Goal: Task Accomplishment & Management: Use online tool/utility

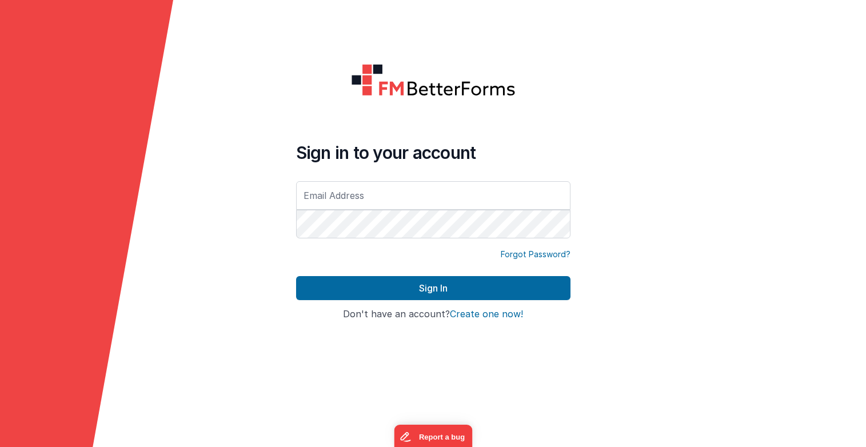
type input "[PERSON_NAME][EMAIL_ADDRESS][DOMAIN_NAME]"
click at [711, 181] on div at bounding box center [779, 223] width 173 height 447
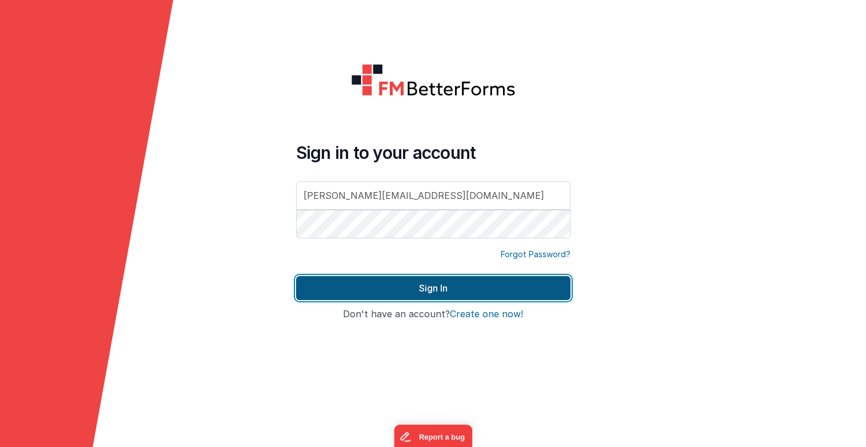
click at [492, 285] on button "Sign In" at bounding box center [433, 288] width 274 height 24
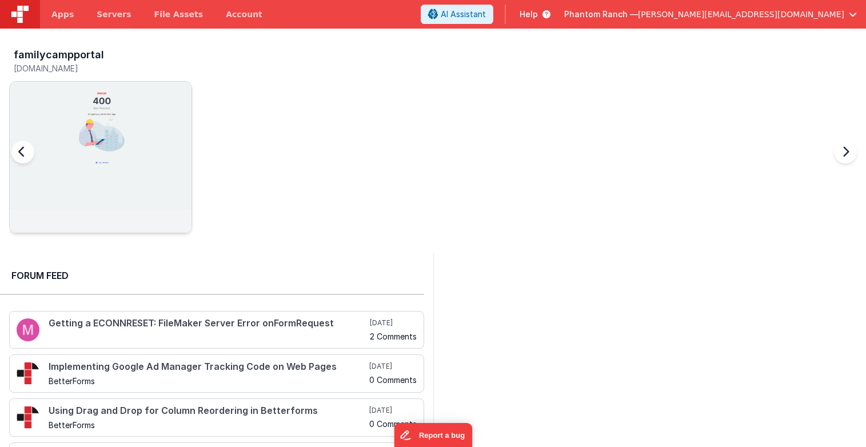
click at [87, 129] on img at bounding box center [101, 173] width 182 height 182
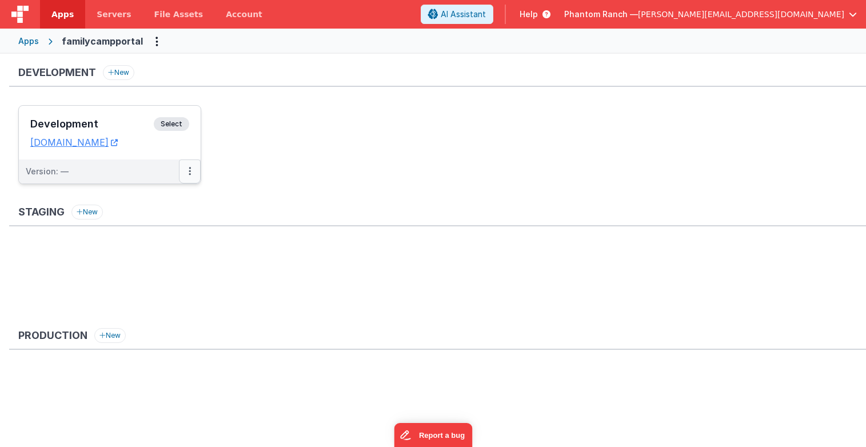
click at [188, 169] on button at bounding box center [190, 171] width 22 height 24
click at [134, 195] on link "Edit" at bounding box center [150, 197] width 101 height 21
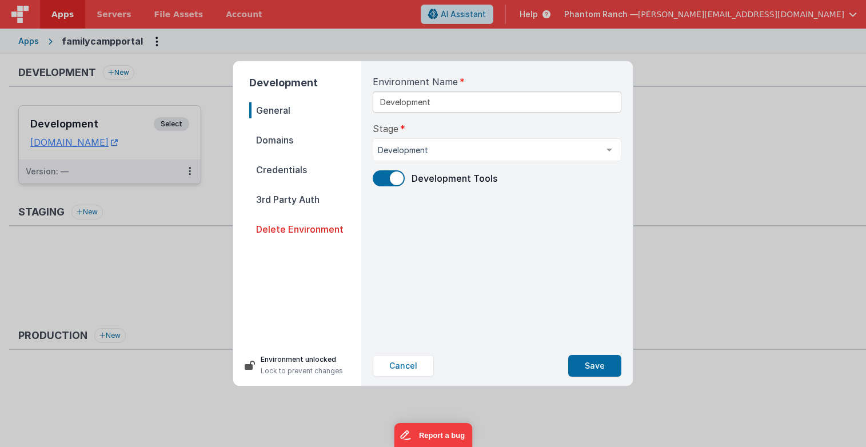
click at [289, 138] on span "Domains" at bounding box center [305, 140] width 112 height 16
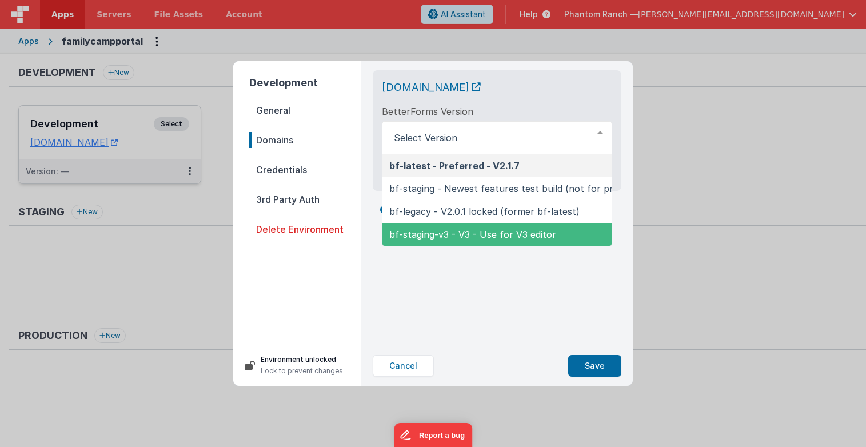
click at [443, 282] on div "[DOMAIN_NAME] BetterForms Version bf-latest - Preferred - V2.1.7 bf-staging - N…" at bounding box center [496, 203] width 267 height 285
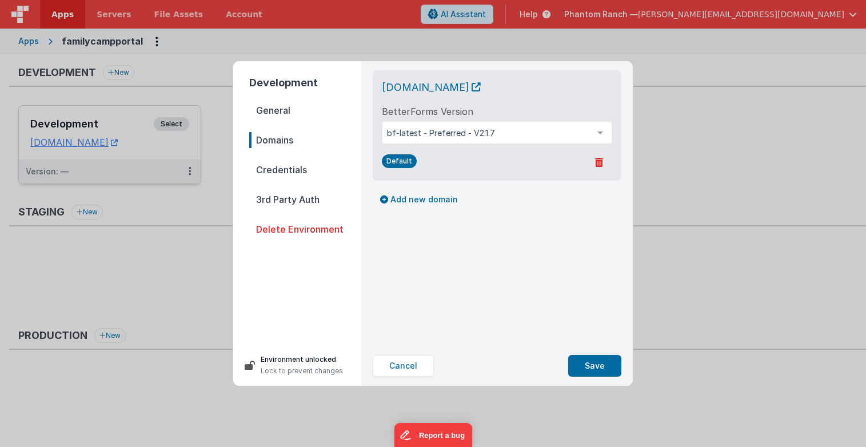
click at [436, 167] on div "Default" at bounding box center [497, 162] width 230 height 18
click at [406, 202] on button "Add new domain" at bounding box center [419, 199] width 93 height 19
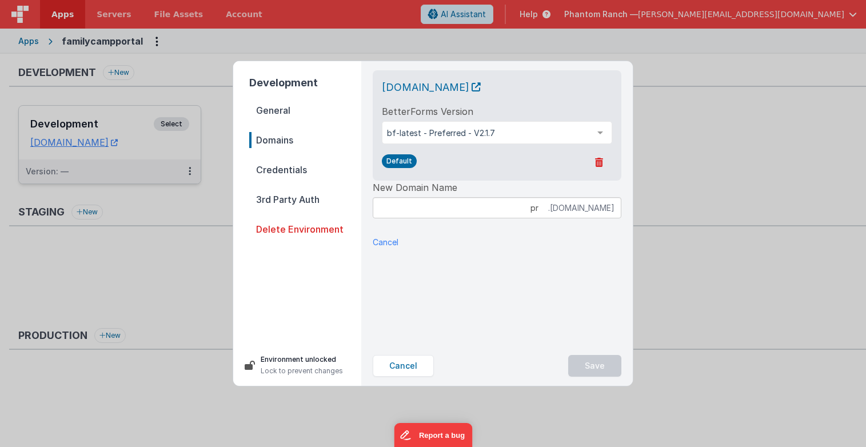
type input "p"
click at [564, 220] on div "New Domain Name .[DOMAIN_NAME] No domains available in [DOMAIN_NAME]" at bounding box center [497, 214] width 249 height 67
click at [556, 209] on input at bounding box center [497, 207] width 249 height 21
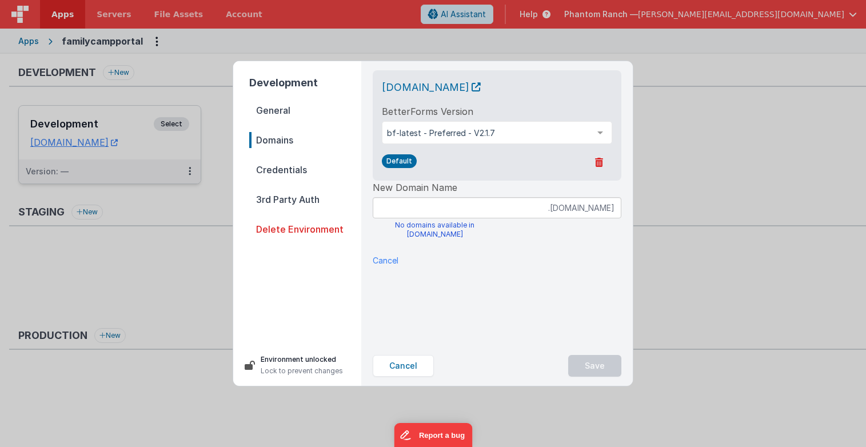
click at [549, 231] on div "New Domain Name .[DOMAIN_NAME] No domains available in [DOMAIN_NAME]" at bounding box center [497, 214] width 249 height 67
click at [387, 260] on p "Cancel" at bounding box center [386, 260] width 26 height 12
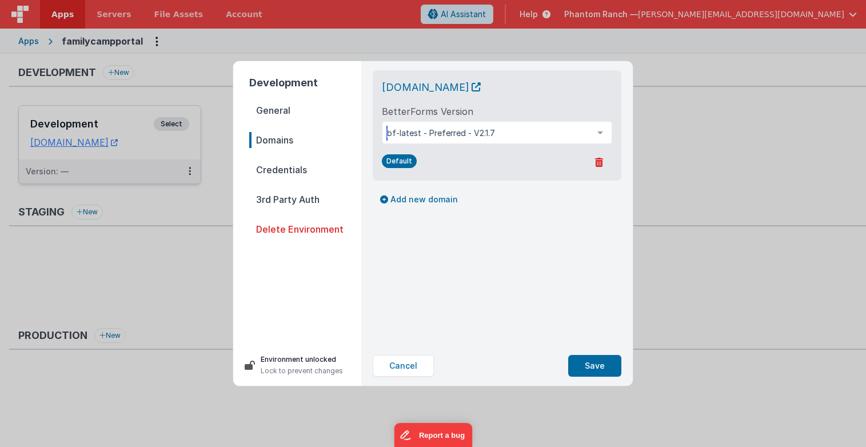
click at [533, 139] on div "bf-latest - Preferred - V2.1.7" at bounding box center [497, 132] width 230 height 23
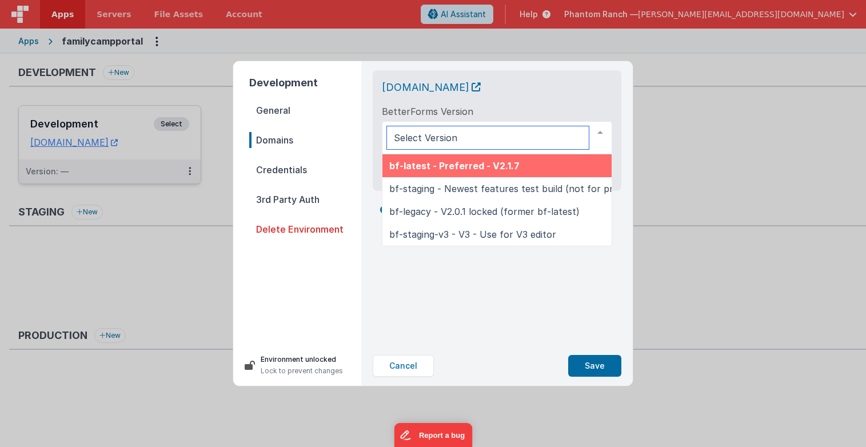
click at [469, 171] on span "bf-latest - Preferred - V2.1.7" at bounding box center [522, 165] width 280 height 23
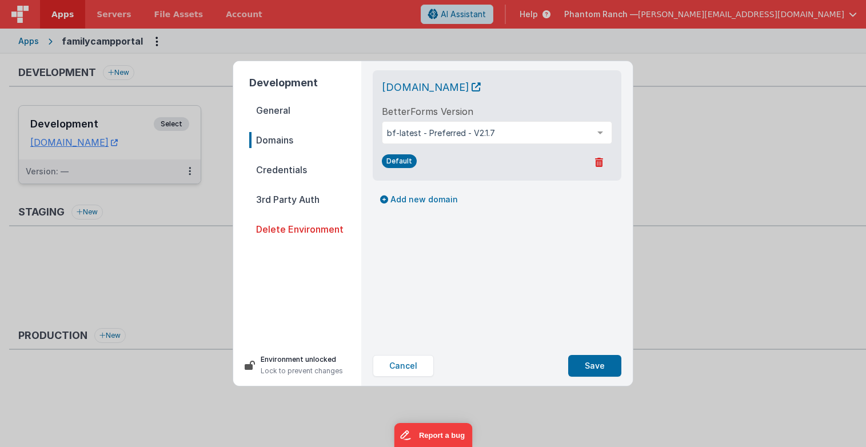
click at [455, 261] on div "[DOMAIN_NAME] BetterForms Version bf-latest - Preferred - V2.1.7 bf-latest - Pr…" at bounding box center [496, 203] width 267 height 285
click at [281, 117] on span "General" at bounding box center [305, 110] width 112 height 16
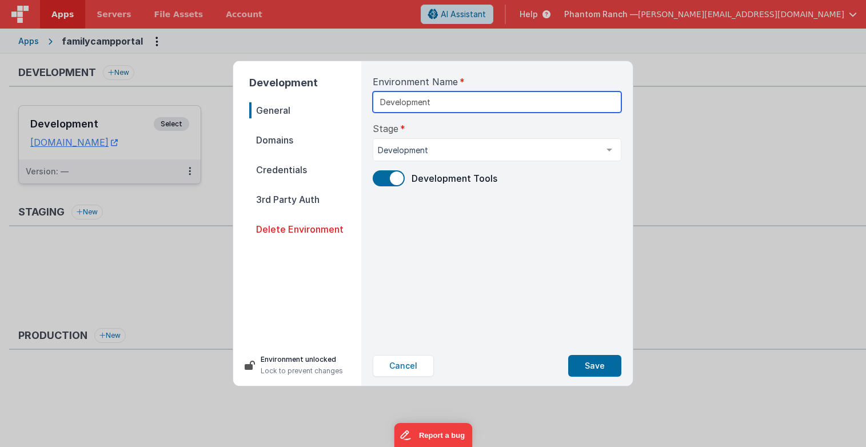
click at [403, 103] on input "Development" at bounding box center [497, 101] width 249 height 21
type input "Register Development"
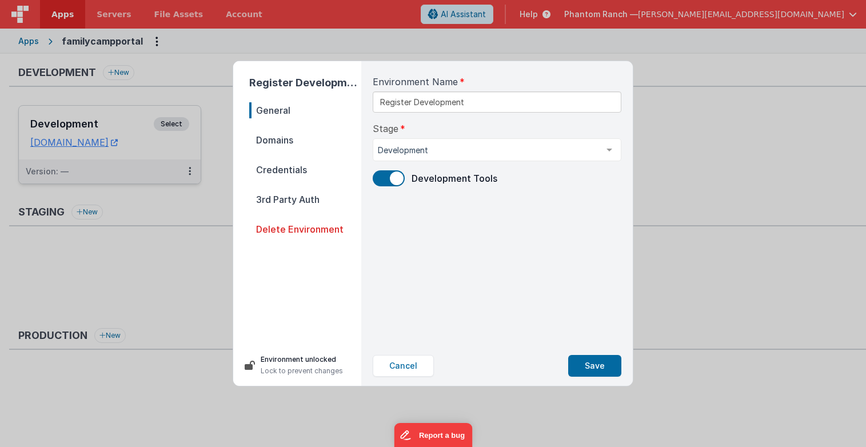
click at [529, 130] on div "Stage Development Development Staging Production List is empty." at bounding box center [497, 141] width 249 height 39
click at [489, 210] on div "Environment Name Register Development Stage Development Development Staging Pro…" at bounding box center [496, 203] width 267 height 285
click at [271, 140] on span "Domains" at bounding box center [305, 140] width 112 height 16
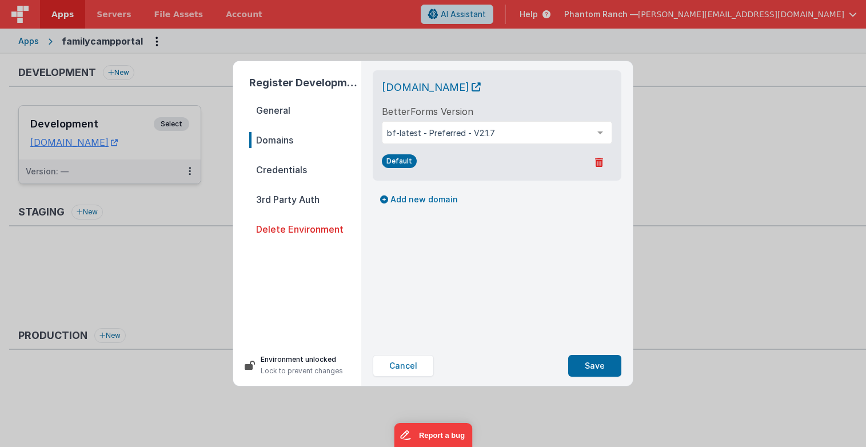
click at [282, 169] on span "Credentials" at bounding box center [305, 170] width 112 height 16
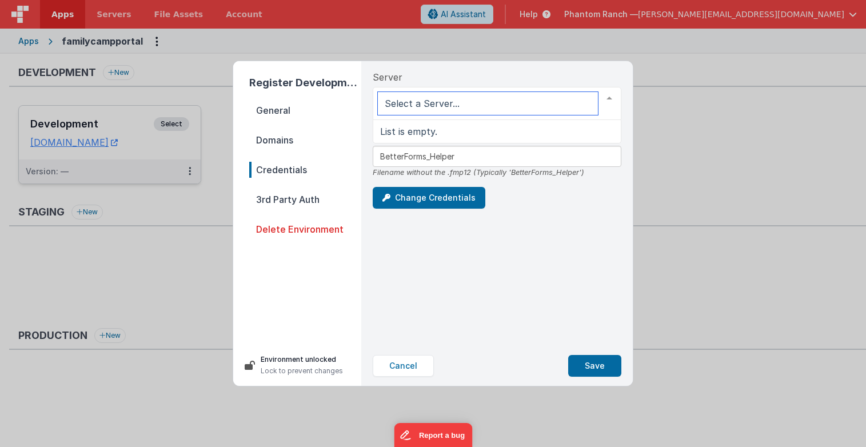
click at [421, 107] on input "text" at bounding box center [488, 103] width 220 height 23
click at [486, 218] on div "Server List is empty. Helper File Name BetterForms_Helper Filename without the …" at bounding box center [496, 203] width 267 height 285
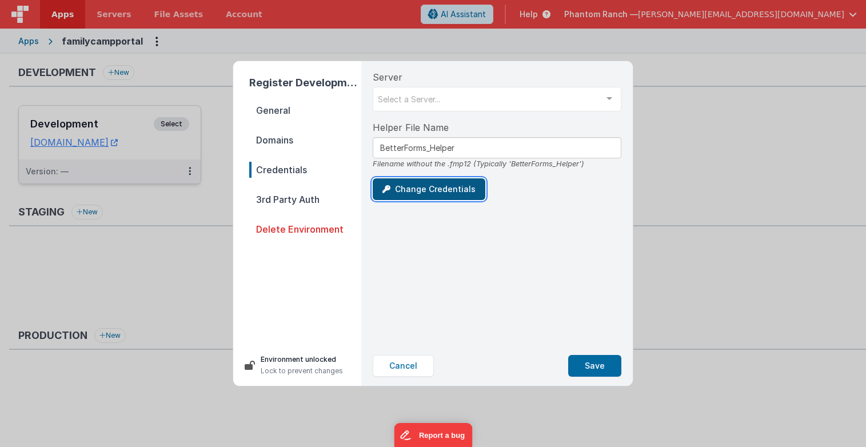
click at [458, 195] on button "Change Credentials" at bounding box center [429, 189] width 113 height 22
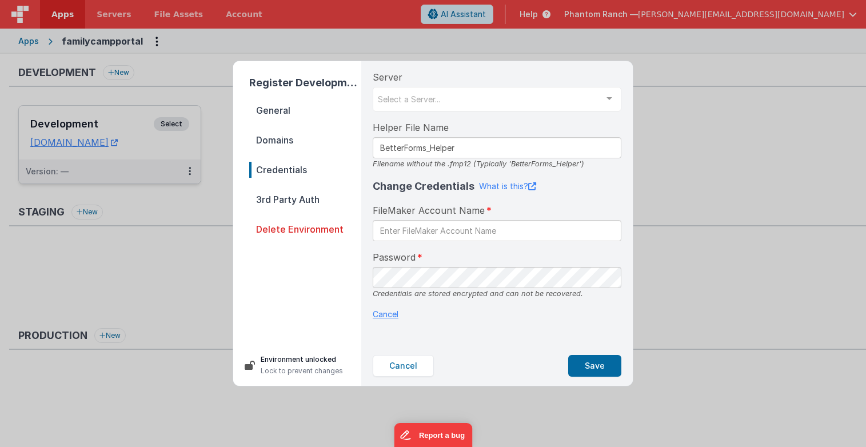
click at [475, 311] on p "Cancel" at bounding box center [497, 314] width 249 height 12
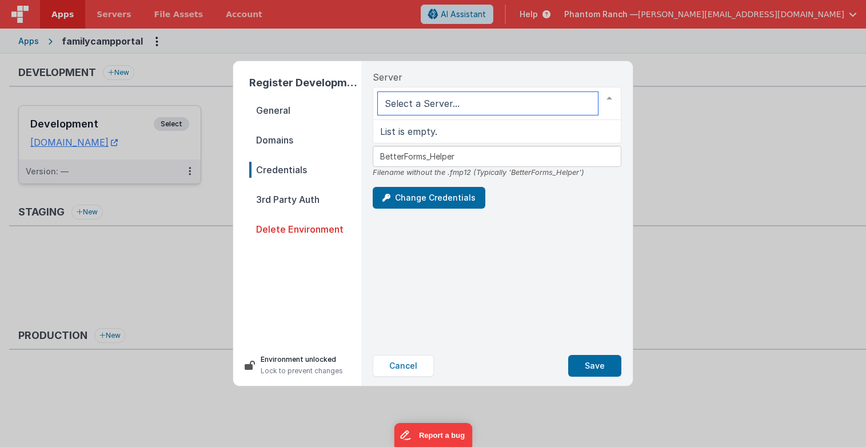
click at [455, 123] on span "List is empty." at bounding box center [496, 131] width 247 height 23
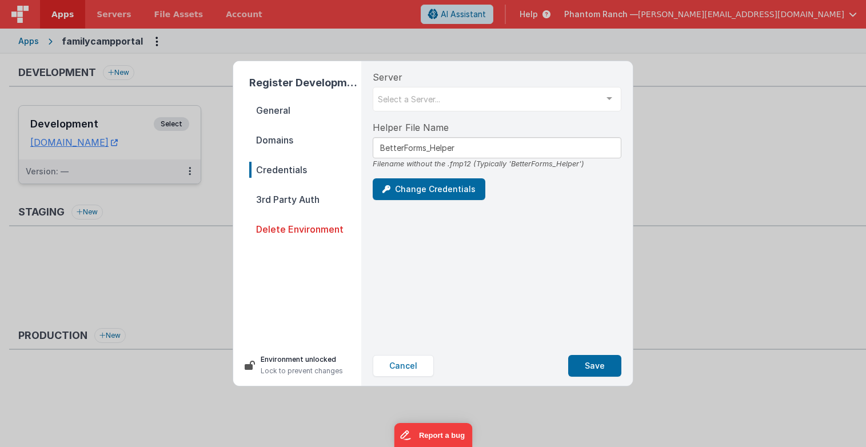
click at [529, 205] on div "Server Select a Server... List is empty. Helper File Name BetterForms_Helper Fi…" at bounding box center [496, 203] width 267 height 285
click at [310, 203] on span "3rd Party Auth" at bounding box center [305, 199] width 112 height 16
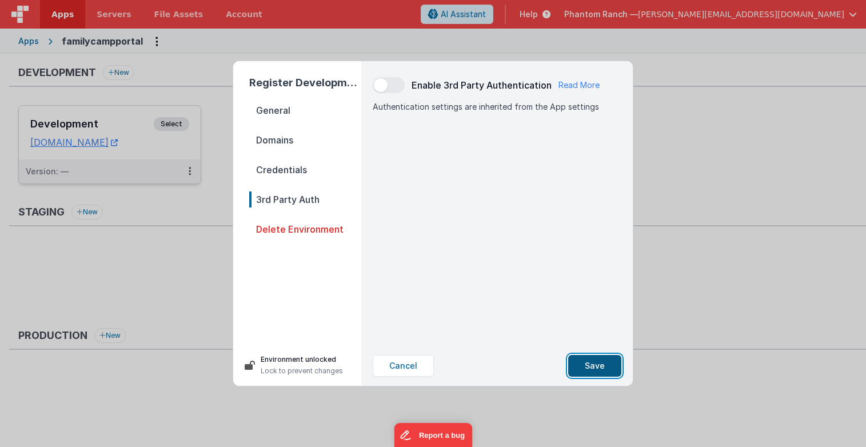
click at [591, 361] on button "Save" at bounding box center [594, 366] width 53 height 22
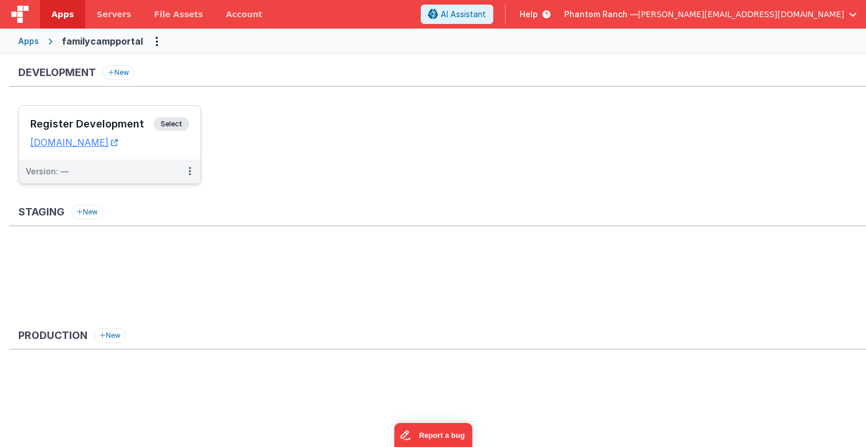
click at [246, 126] on ul "Register Development Select URLs [DOMAIN_NAME] Version: —" at bounding box center [441, 150] width 847 height 90
click at [111, 142] on link "[DOMAIN_NAME]" at bounding box center [73, 142] width 87 height 11
click at [193, 169] on button at bounding box center [190, 171] width 22 height 24
click at [140, 193] on link "Edit" at bounding box center [150, 197] width 101 height 21
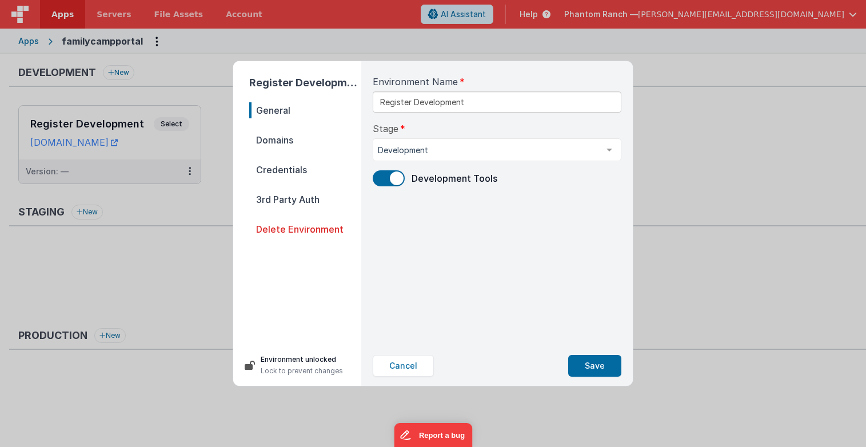
click at [292, 136] on span "Domains" at bounding box center [305, 140] width 112 height 16
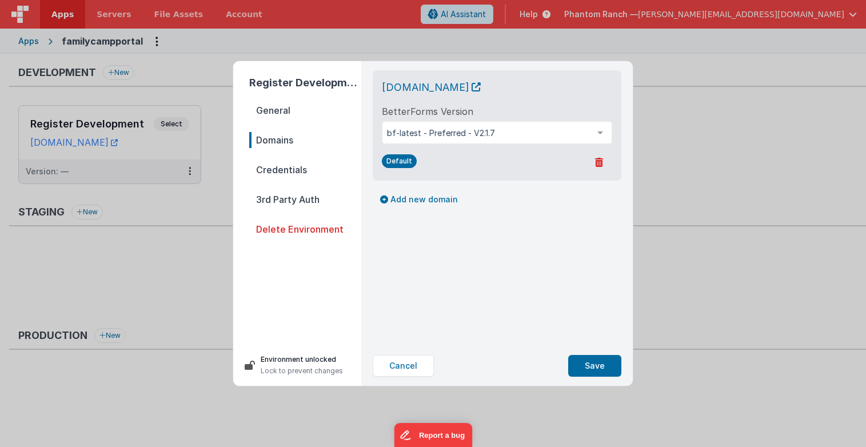
click at [294, 166] on span "Credentials" at bounding box center [305, 170] width 112 height 16
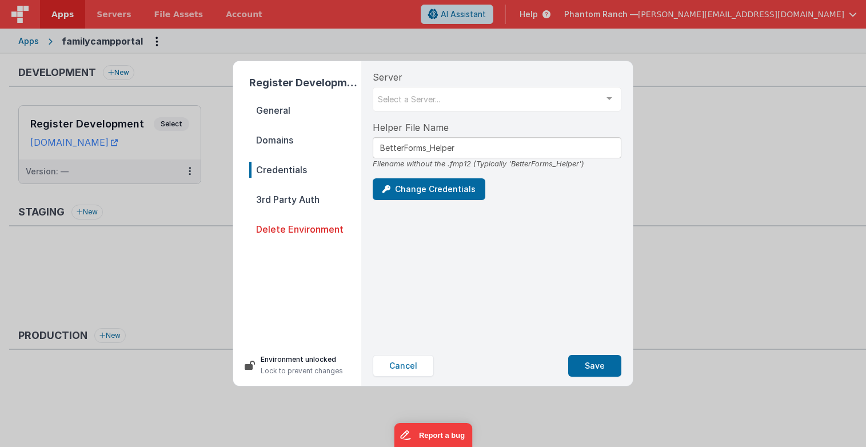
click at [302, 191] on nav "General Domains Credentials 3rd Party Auth Delete Environment" at bounding box center [305, 218] width 112 height 233
click at [303, 197] on span "3rd Party Auth" at bounding box center [305, 199] width 112 height 16
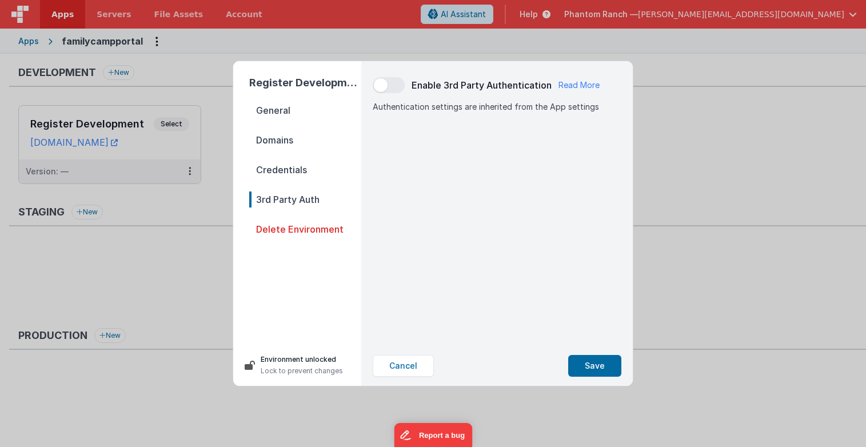
click at [282, 358] on p "Environment unlocked" at bounding box center [302, 359] width 82 height 11
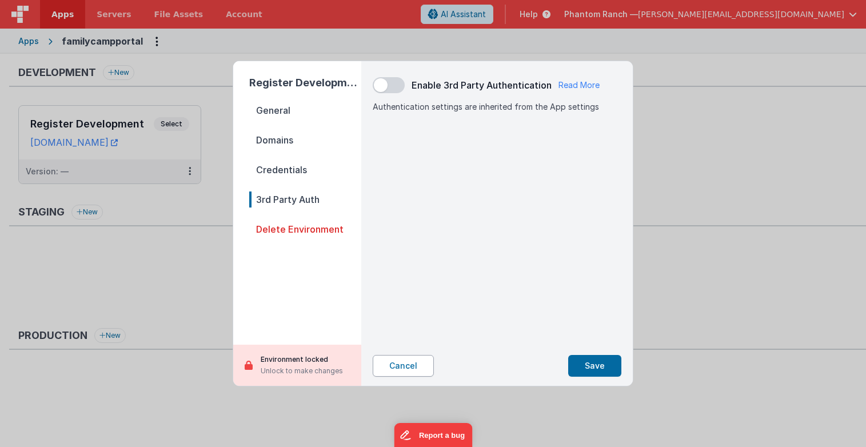
click at [389, 366] on button "Cancel" at bounding box center [403, 366] width 61 height 22
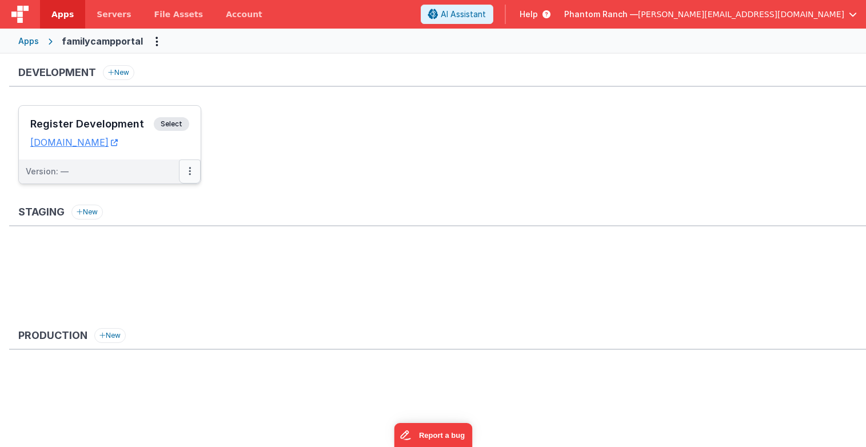
click at [198, 182] on button at bounding box center [190, 171] width 22 height 24
click at [145, 218] on link "Deploy..." at bounding box center [150, 217] width 101 height 21
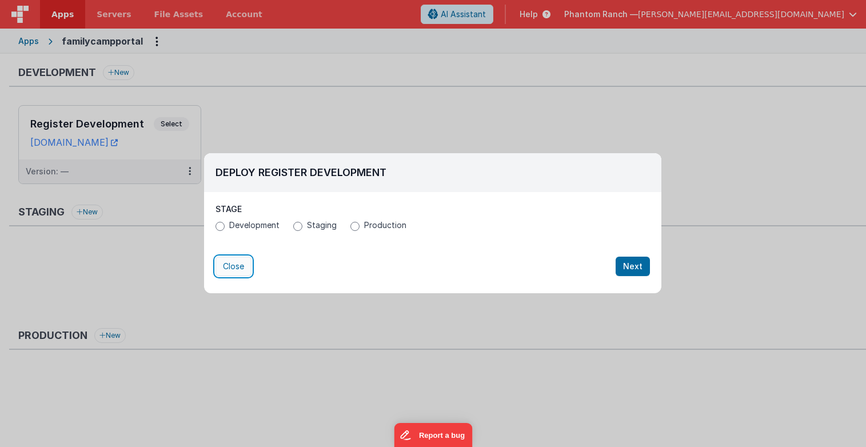
click at [233, 261] on button "Close" at bounding box center [233, 266] width 36 height 19
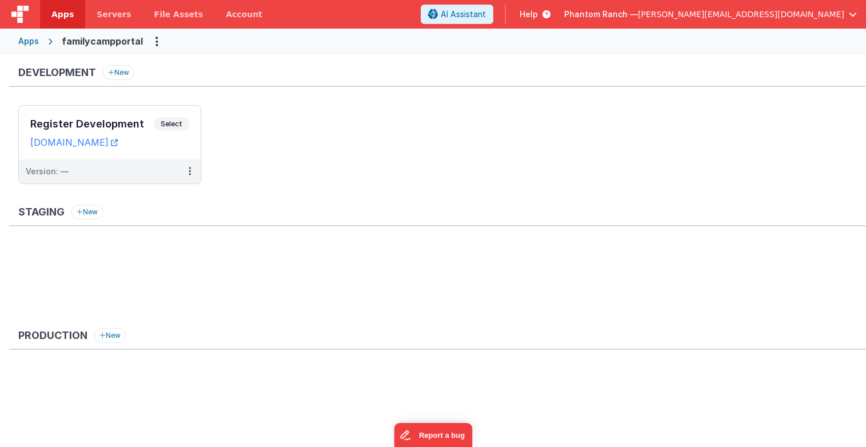
click at [220, 134] on ul "Register Development Select URLs [DOMAIN_NAME] Version: —" at bounding box center [441, 150] width 847 height 90
click at [193, 174] on button at bounding box center [190, 171] width 22 height 24
click at [143, 195] on link "Edit" at bounding box center [150, 197] width 101 height 21
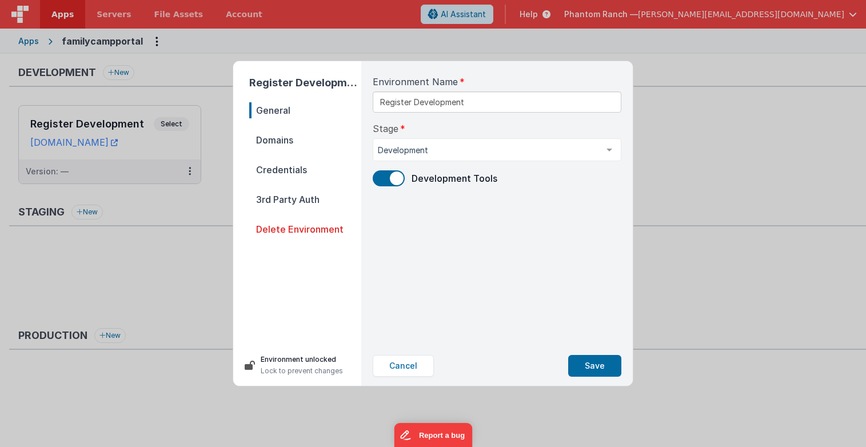
click at [267, 226] on span "Delete Environment" at bounding box center [305, 229] width 112 height 16
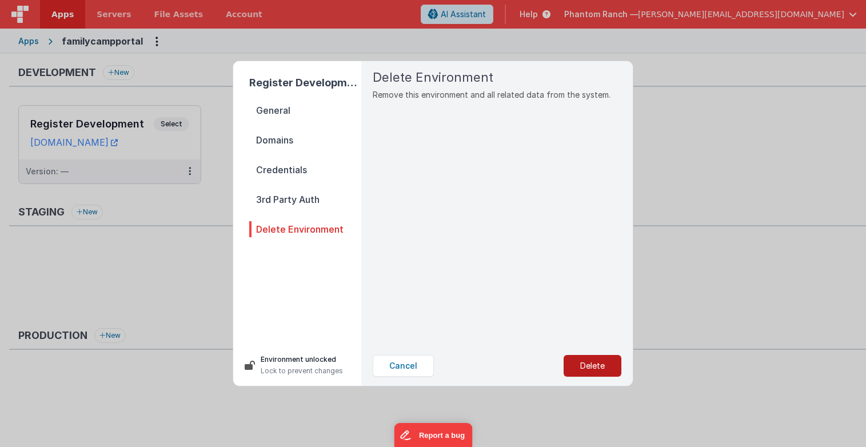
click at [585, 371] on button "Delete" at bounding box center [592, 366] width 58 height 22
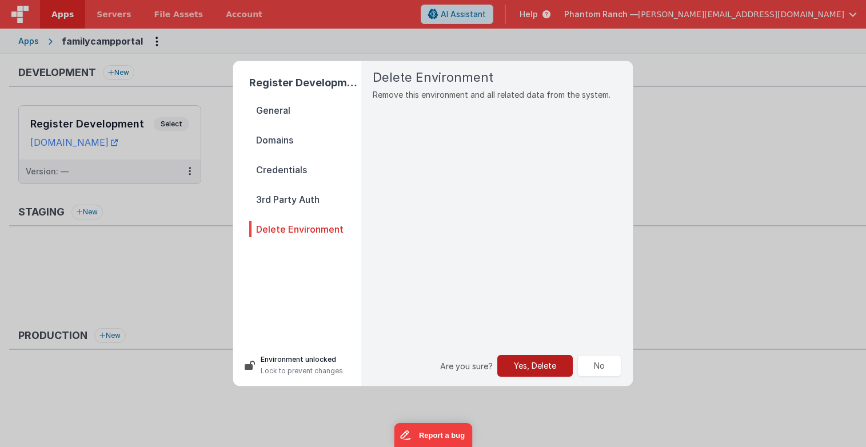
click at [510, 366] on button "Yes, Delete" at bounding box center [534, 366] width 75 height 22
click at [535, 366] on button "Yes, Delete" at bounding box center [534, 366] width 75 height 22
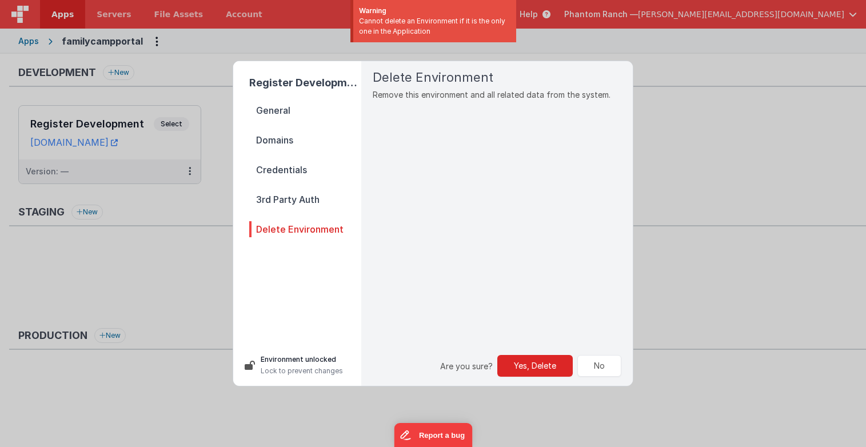
click at [327, 50] on div "Register Development General Domains Credentials 3rd Party Auth Delete Environm…" at bounding box center [433, 223] width 866 height 447
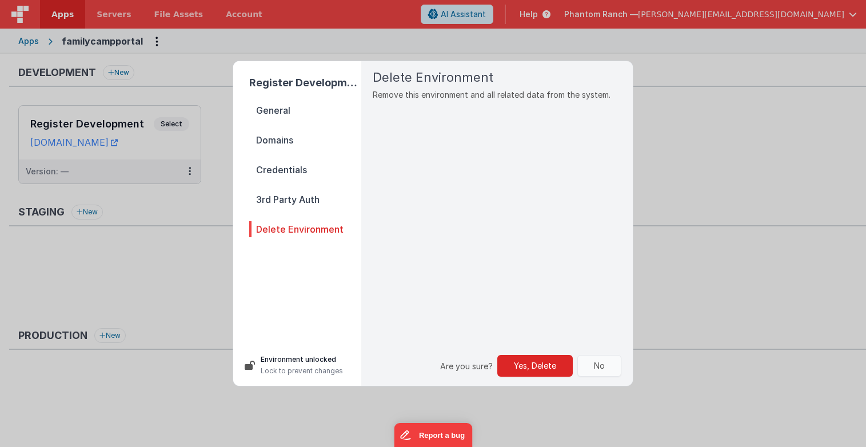
click at [591, 362] on button "No" at bounding box center [599, 366] width 44 height 22
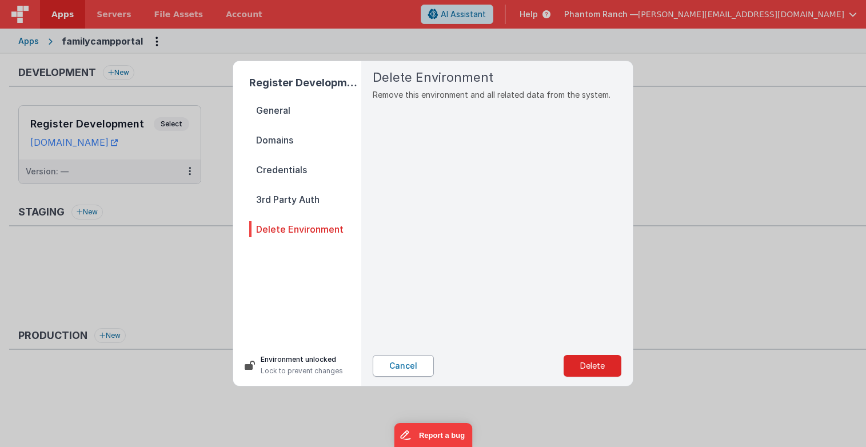
click at [410, 363] on button "Cancel" at bounding box center [403, 366] width 61 height 22
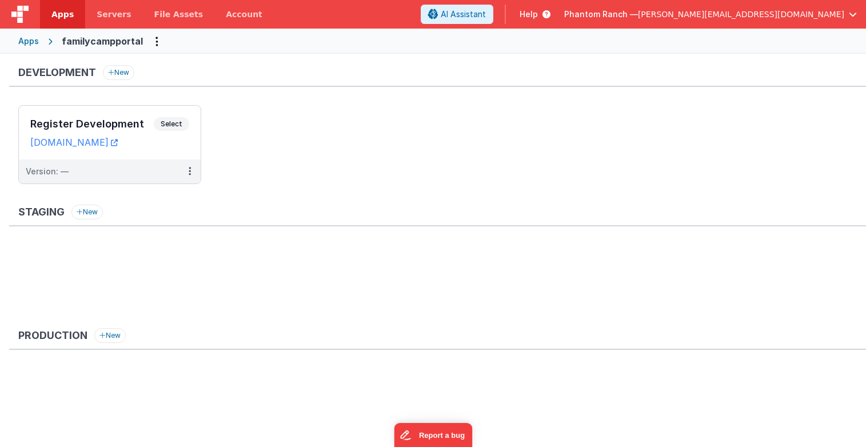
click at [321, 191] on ul "Register Development Select URLs [DOMAIN_NAME] Version: —" at bounding box center [441, 150] width 847 height 90
click at [122, 72] on button "New" at bounding box center [118, 72] width 31 height 15
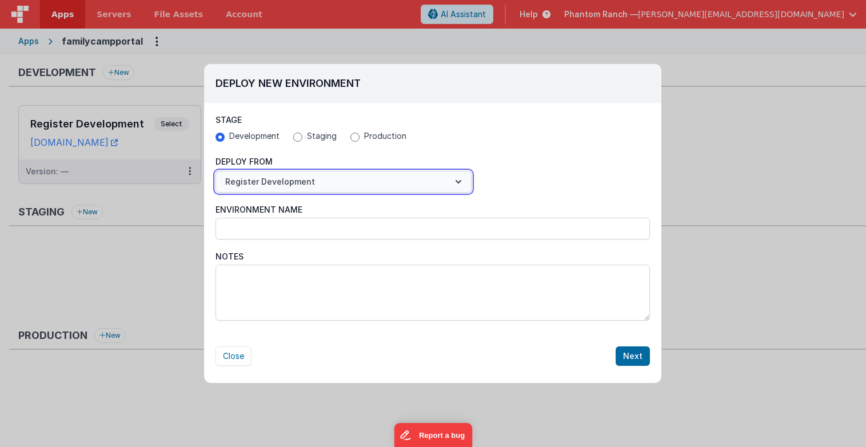
click at [314, 183] on button "Register Development" at bounding box center [343, 182] width 256 height 22
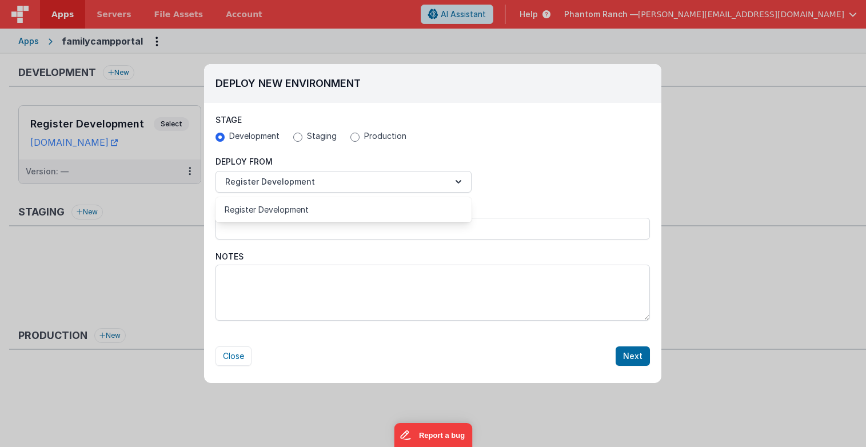
click at [497, 166] on div at bounding box center [433, 223] width 866 height 447
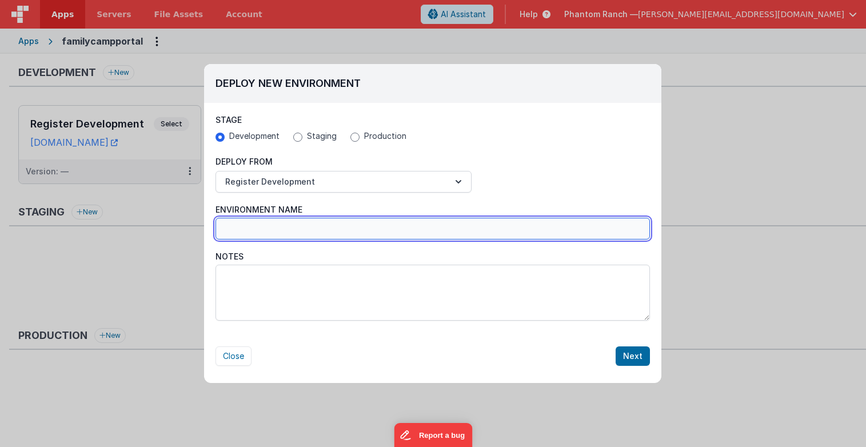
click at [317, 233] on input "Environment Name" at bounding box center [432, 229] width 434 height 22
type input "mcservices"
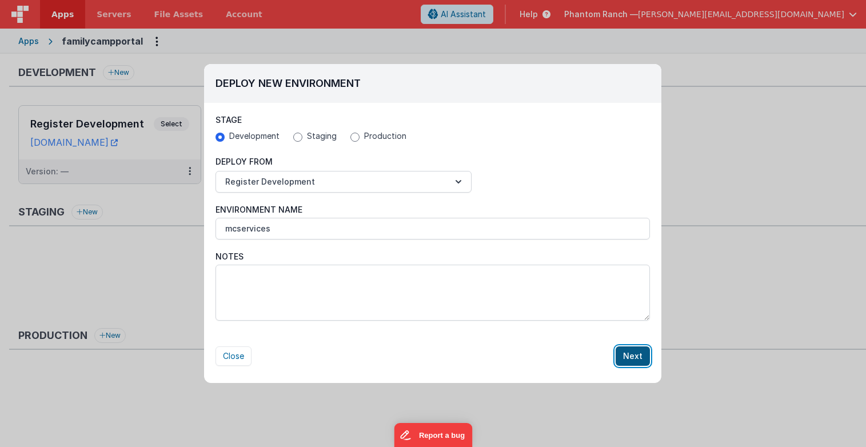
click at [627, 353] on button "Next" at bounding box center [632, 355] width 34 height 19
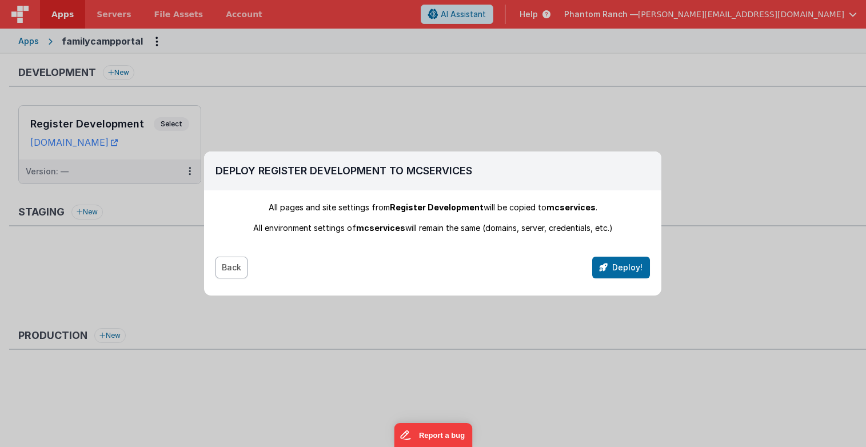
click at [230, 267] on button "Back" at bounding box center [231, 268] width 32 height 22
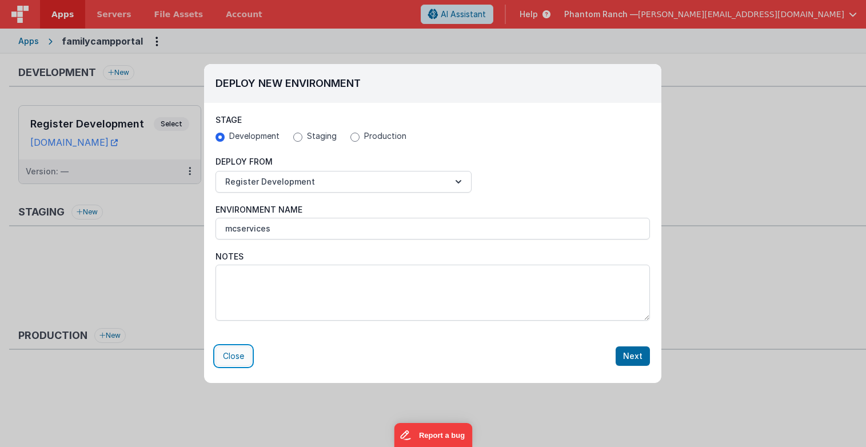
click at [244, 357] on button "Close" at bounding box center [233, 355] width 36 height 19
radio input "false"
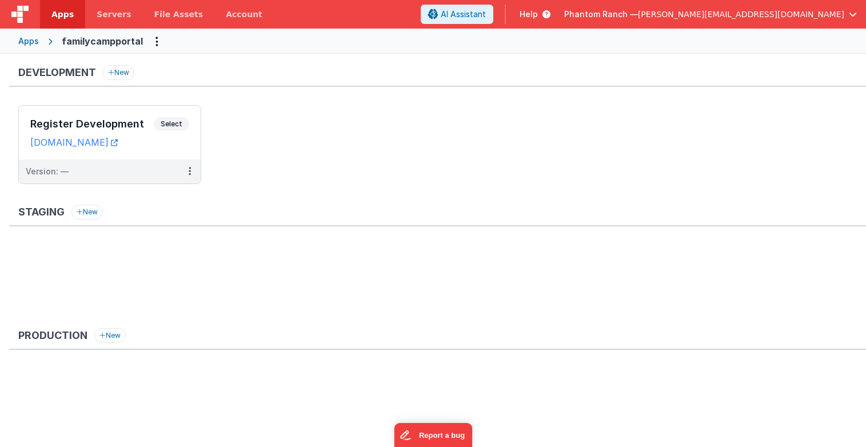
click at [268, 195] on ul "Register Development Select URLs [DOMAIN_NAME] Version: —" at bounding box center [441, 150] width 847 height 90
click at [35, 43] on div "Apps" at bounding box center [28, 40] width 21 height 11
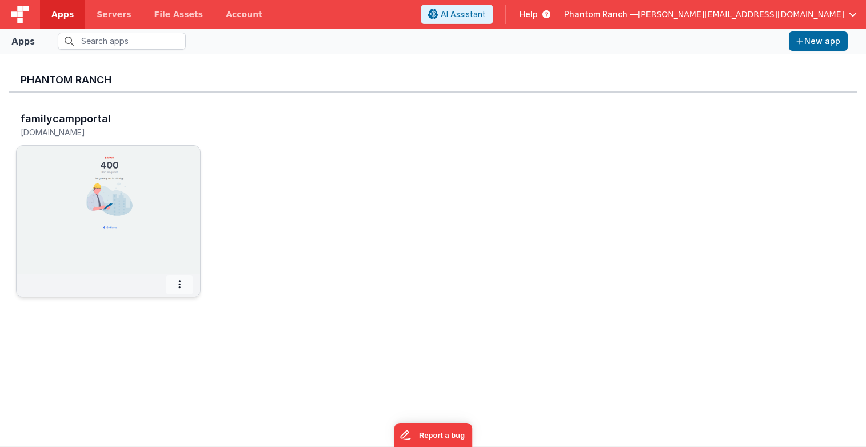
click at [183, 286] on span at bounding box center [179, 284] width 26 height 19
click at [150, 365] on span "Delete App" at bounding box center [154, 369] width 43 height 10
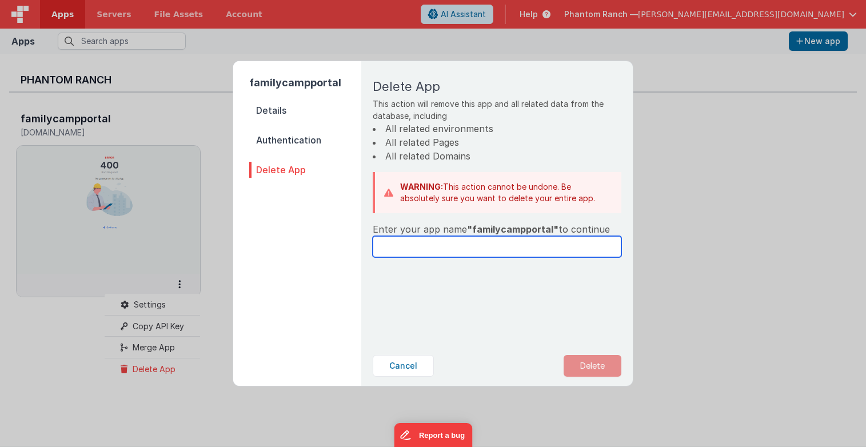
click at [434, 247] on input "text" at bounding box center [497, 246] width 249 height 21
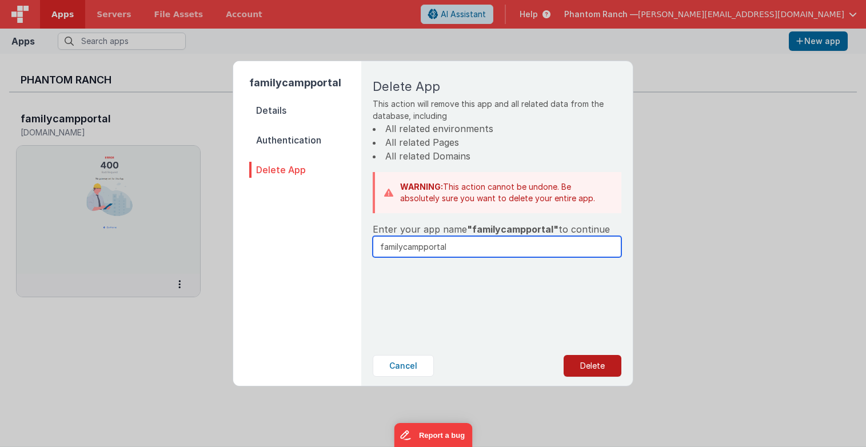
type input "familycampportal"
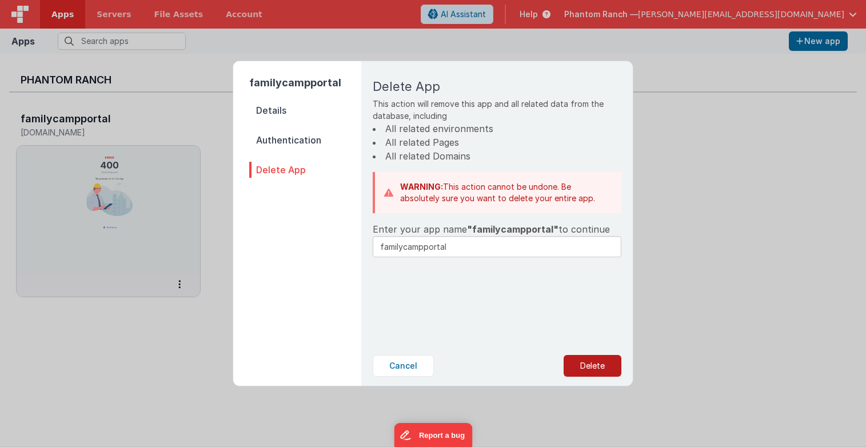
click at [604, 365] on button "Delete" at bounding box center [592, 366] width 58 height 22
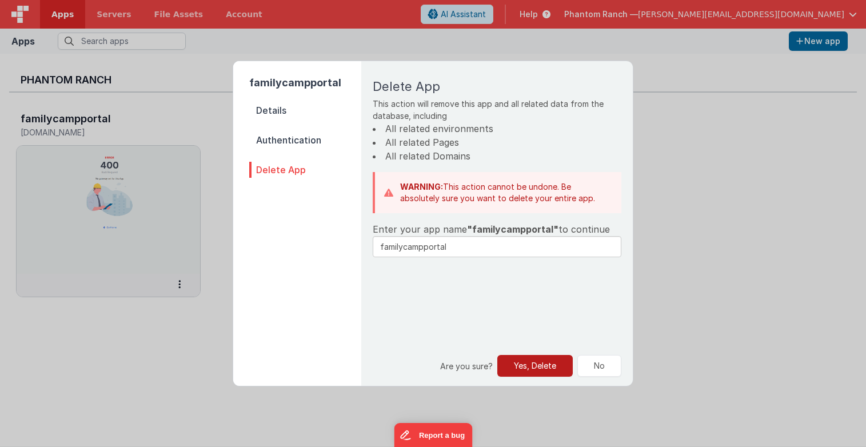
click at [539, 368] on button "Yes, Delete" at bounding box center [534, 366] width 75 height 22
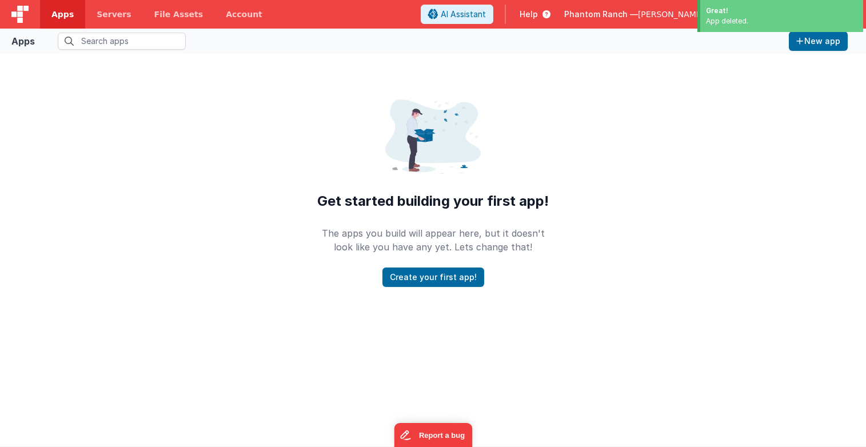
click at [167, 177] on div "Get started building your first app! The apps you build will appear here, but i…" at bounding box center [433, 176] width 866 height 245
click at [100, 18] on span "Servers" at bounding box center [114, 14] width 34 height 11
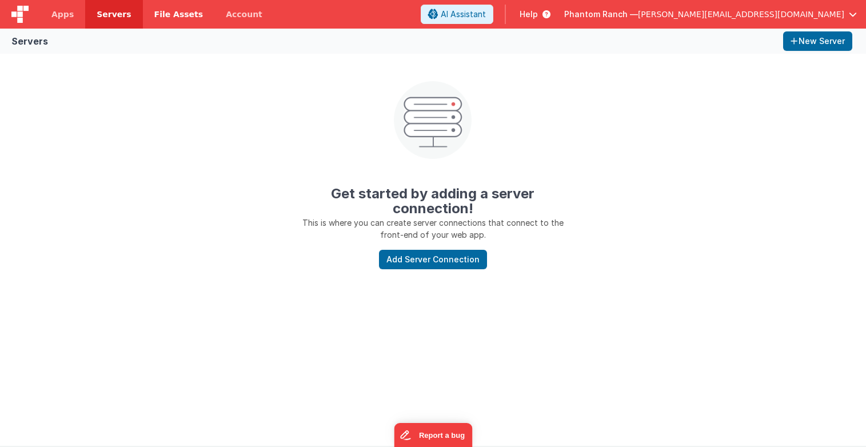
click at [156, 12] on span "File Assets" at bounding box center [178, 14] width 49 height 11
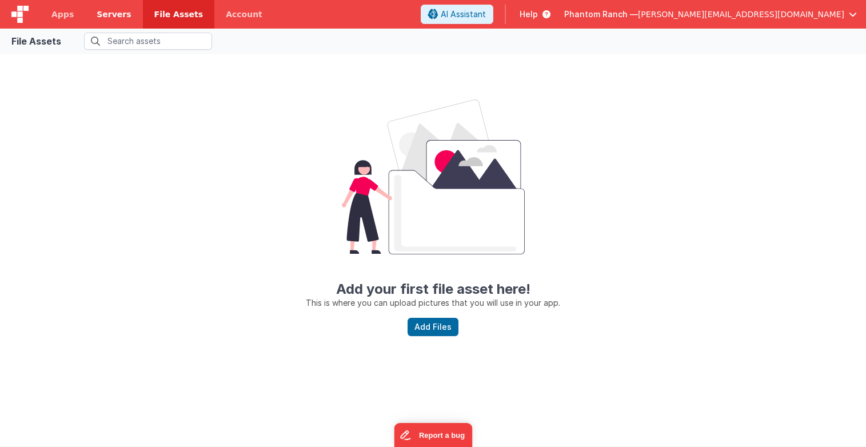
click at [114, 11] on span "Servers" at bounding box center [114, 14] width 34 height 11
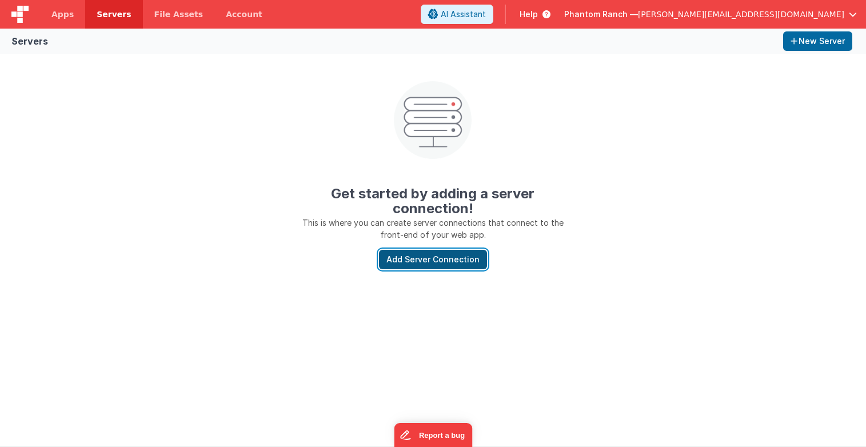
click at [424, 261] on button "Add Server Connection" at bounding box center [433, 259] width 108 height 19
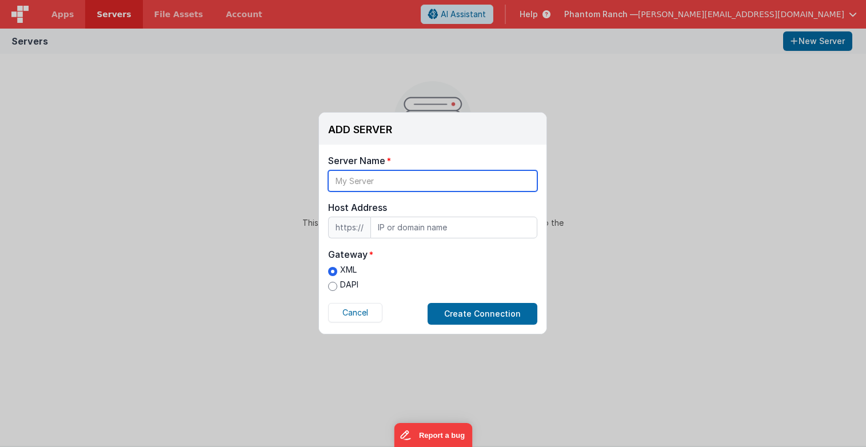
click at [397, 181] on input "text" at bounding box center [432, 180] width 209 height 21
type input "mcserivces"
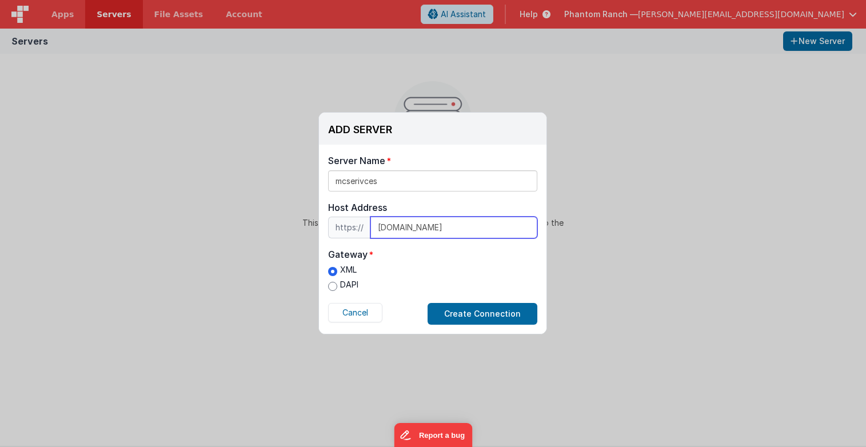
type input "[DOMAIN_NAME]"
click at [328, 285] on input "DAPI" at bounding box center [332, 286] width 9 height 9
radio input "true"
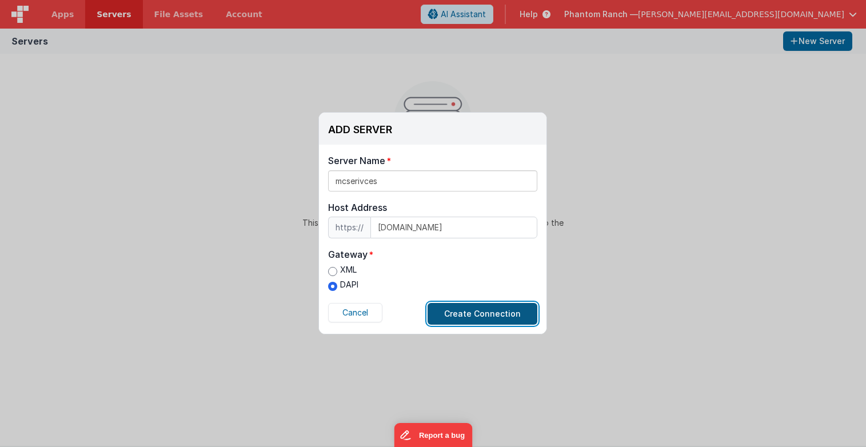
click at [443, 310] on button "Create Connection" at bounding box center [482, 314] width 110 height 22
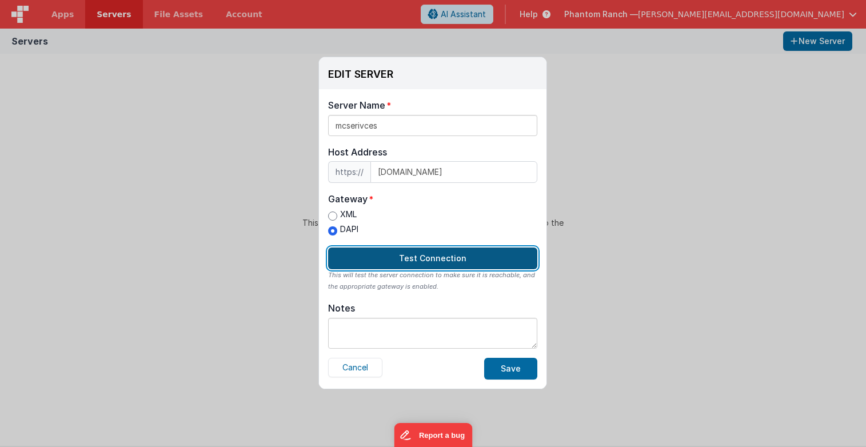
click at [410, 254] on button "Test Connection" at bounding box center [432, 258] width 209 height 22
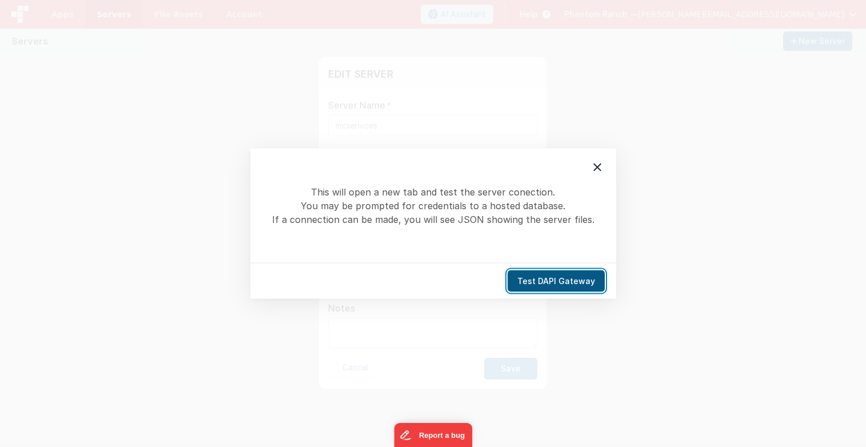
click at [543, 285] on button "Test DAPI Gateway" at bounding box center [555, 281] width 97 height 22
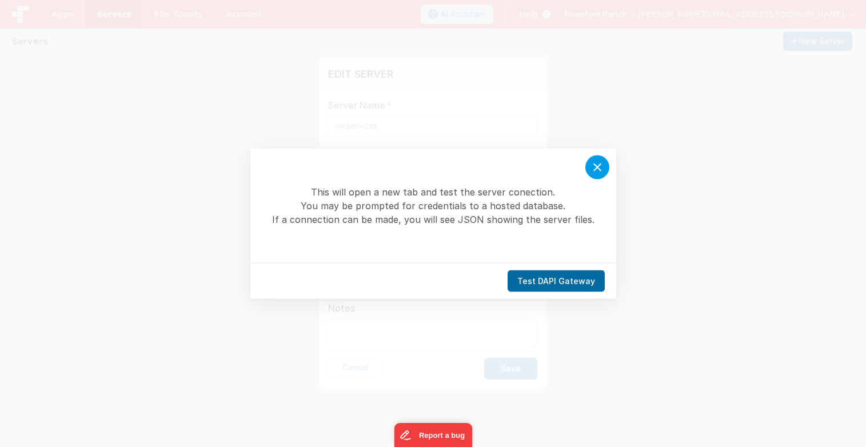
click at [597, 165] on icon at bounding box center [597, 168] width 14 height 14
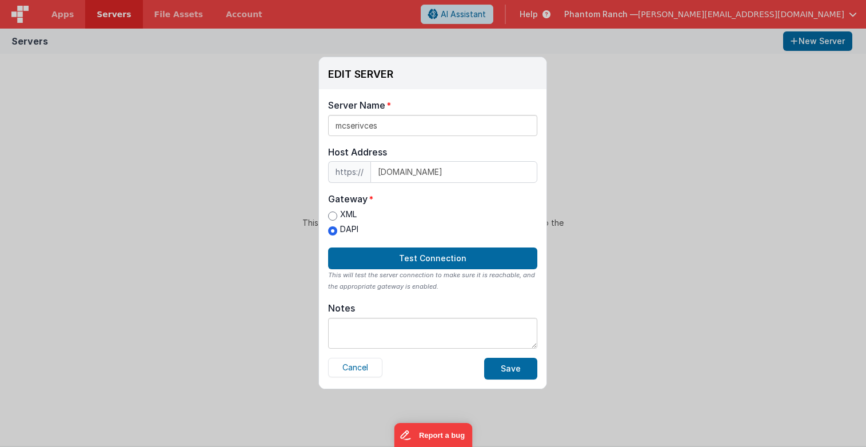
click at [434, 197] on label "Gateway" at bounding box center [432, 199] width 209 height 14
click at [335, 213] on input "XML" at bounding box center [332, 215] width 9 height 9
radio input "true"
click at [334, 226] on input "DAPI" at bounding box center [332, 230] width 9 height 9
radio input "true"
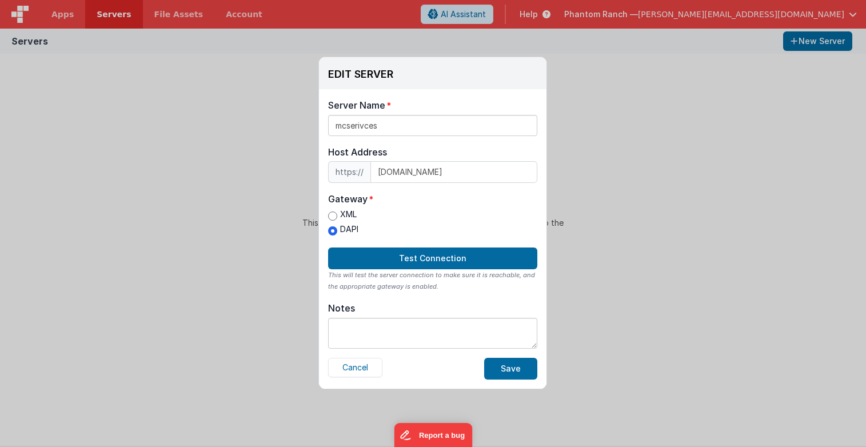
click at [419, 209] on div "XML DAPI" at bounding box center [432, 224] width 209 height 30
click at [501, 369] on button "Save" at bounding box center [510, 369] width 53 height 22
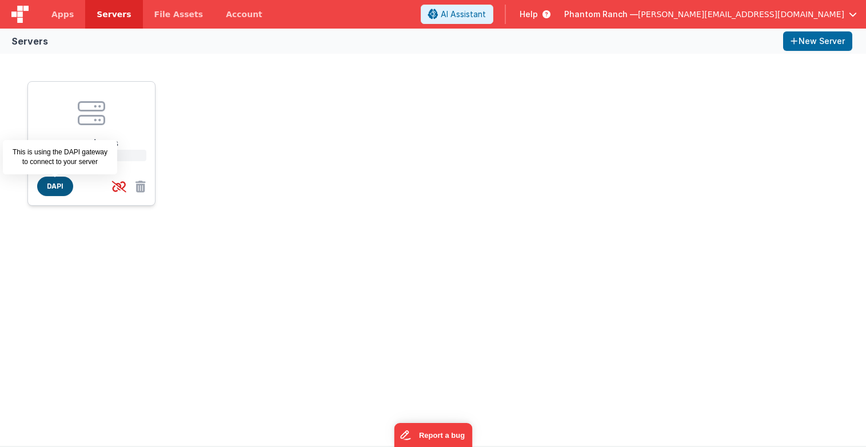
click at [50, 186] on span "DAPI" at bounding box center [55, 186] width 36 height 19
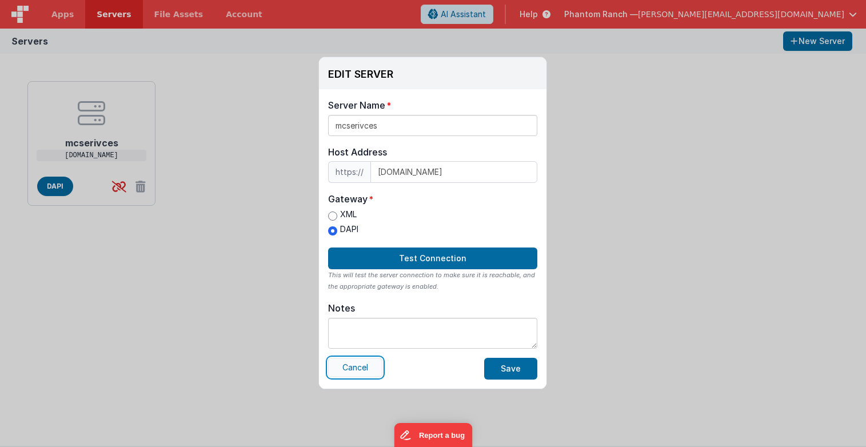
click at [360, 367] on button "Cancel" at bounding box center [355, 367] width 54 height 19
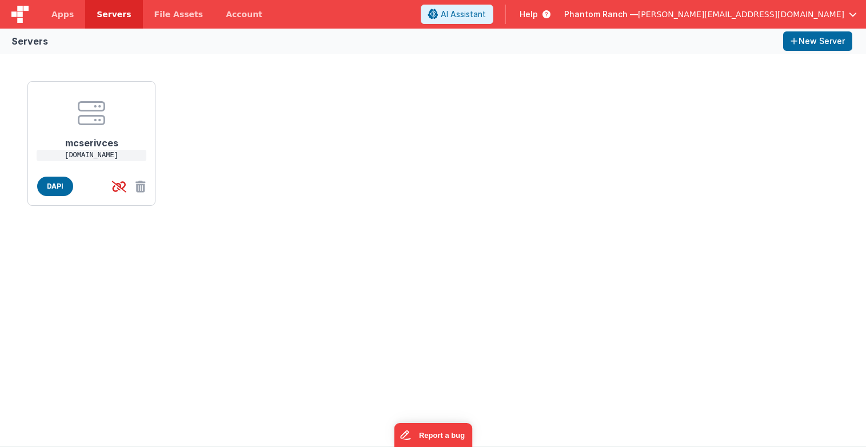
click at [250, 227] on div "mcserivces [DOMAIN_NAME] DAPI" at bounding box center [433, 250] width 866 height 392
click at [95, 117] on icon at bounding box center [91, 112] width 27 height 27
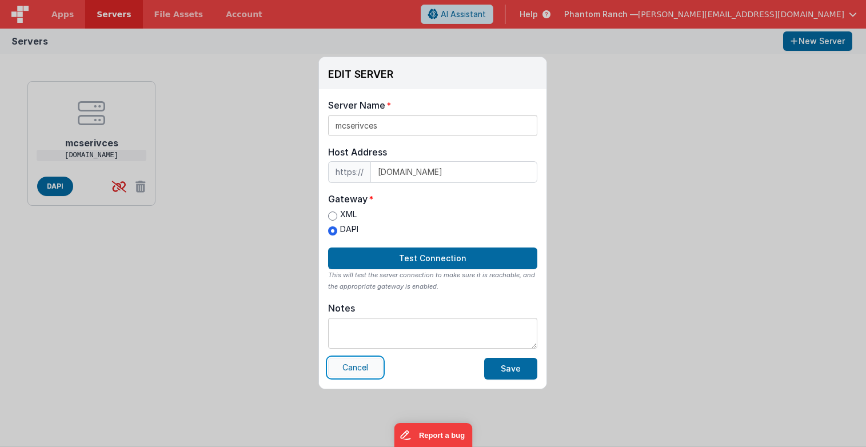
click at [365, 370] on button "Cancel" at bounding box center [355, 367] width 54 height 19
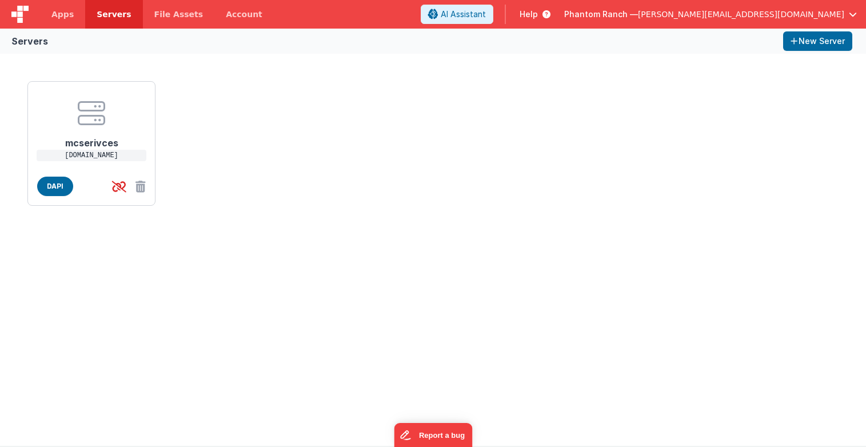
click at [228, 150] on div "mcserivces [DOMAIN_NAME] DAPI" at bounding box center [433, 144] width 820 height 134
click at [764, 11] on span "[PERSON_NAME][EMAIL_ADDRESS][DOMAIN_NAME]" at bounding box center [741, 14] width 206 height 11
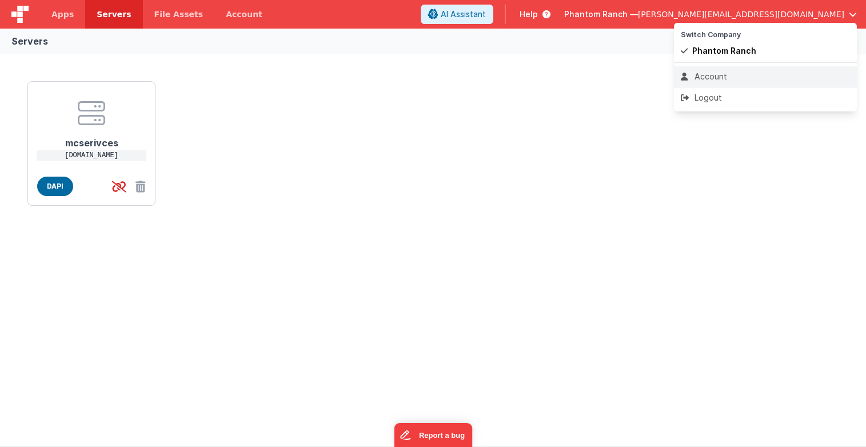
click at [723, 73] on div "Account" at bounding box center [765, 76] width 169 height 11
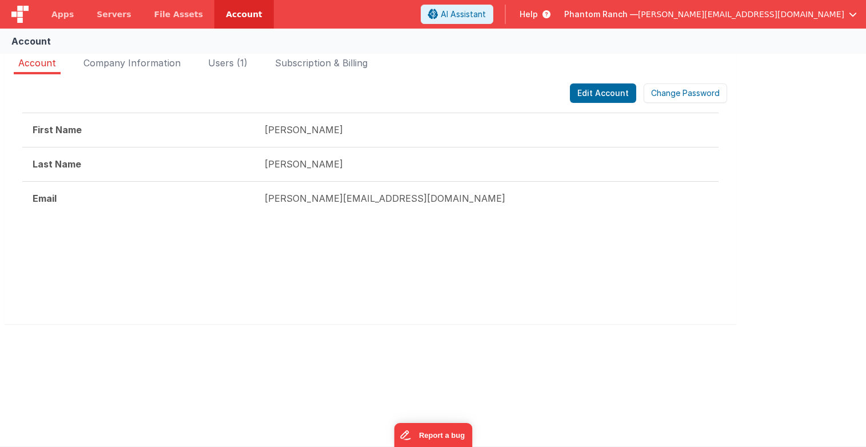
click at [638, 15] on span "Phantom Ranch —" at bounding box center [601, 14] width 74 height 11
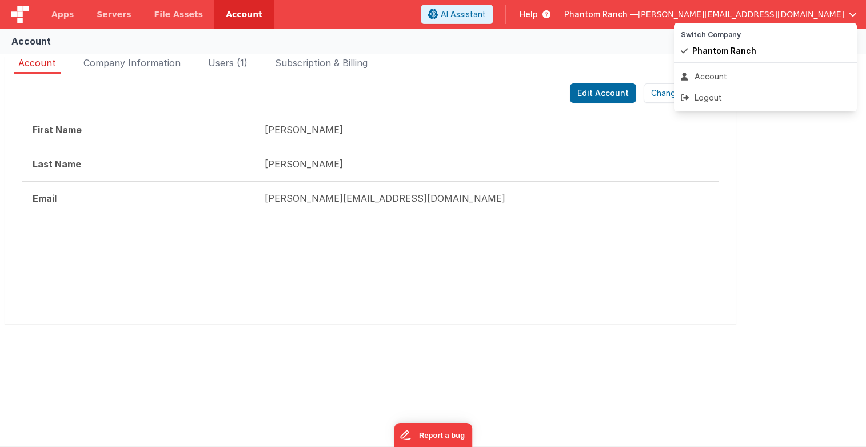
click at [627, 67] on button at bounding box center [433, 223] width 866 height 447
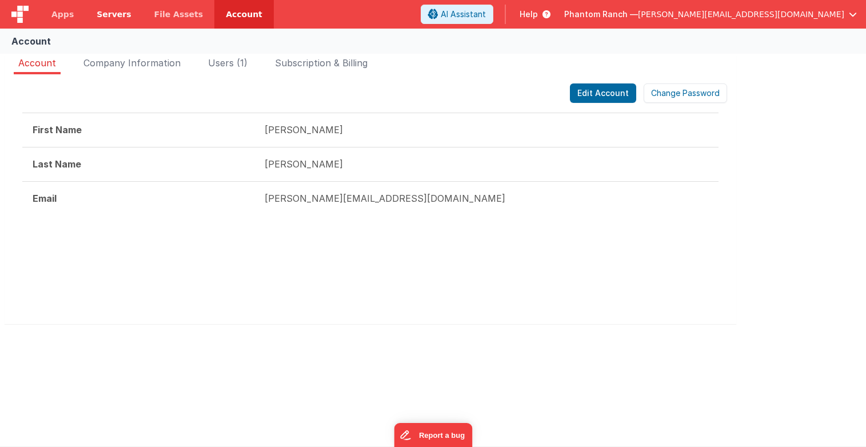
click at [108, 17] on span "Servers" at bounding box center [114, 14] width 34 height 11
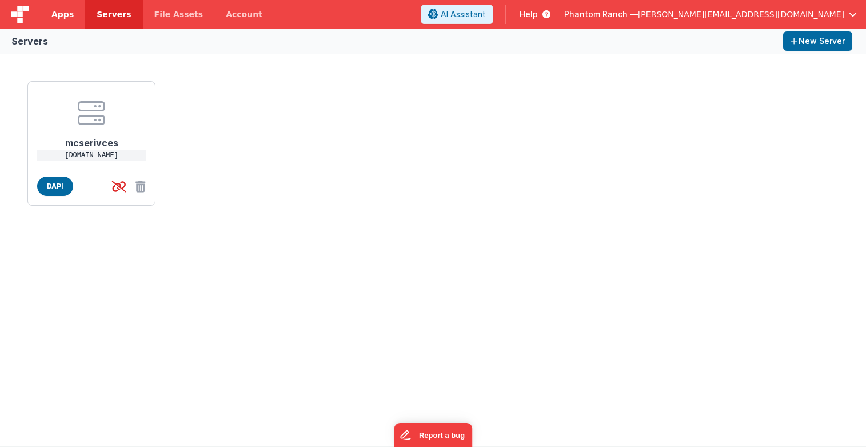
click at [67, 13] on span "Apps" at bounding box center [62, 14] width 22 height 11
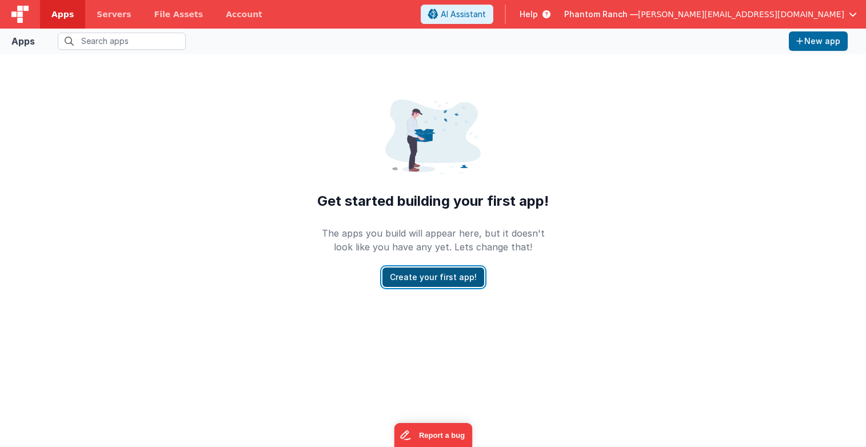
click at [443, 278] on button "Create your first app!" at bounding box center [433, 276] width 102 height 19
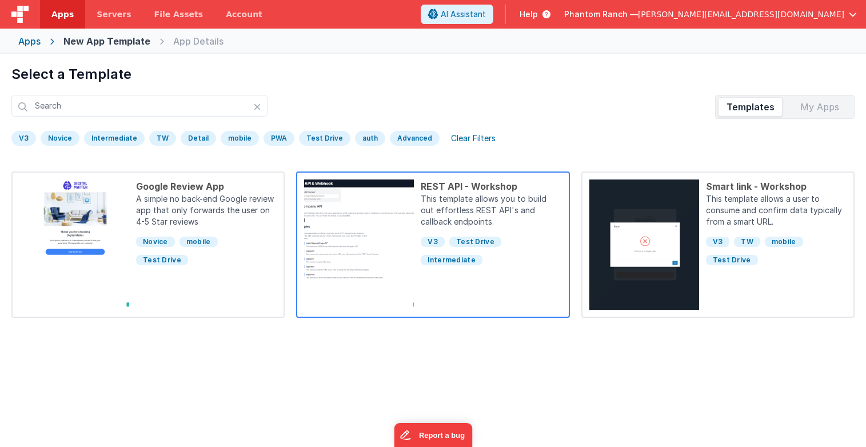
click at [463, 205] on p "This template allows you to build out effortless REST API's and callback endpoi…" at bounding box center [491, 211] width 141 height 37
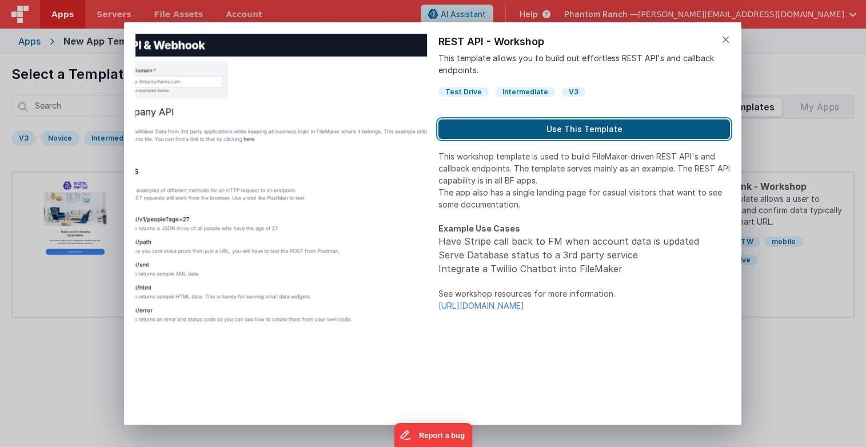
click at [481, 126] on button "Use This Template" at bounding box center [583, 128] width 291 height 19
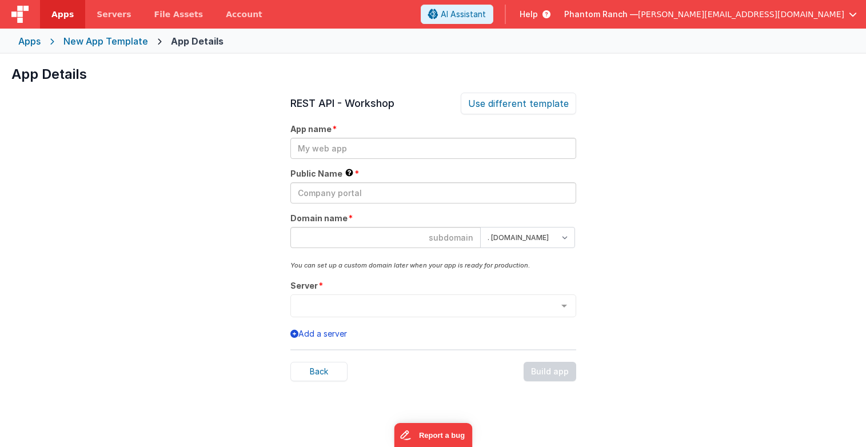
click at [413, 234] on input at bounding box center [385, 237] width 190 height 21
click at [387, 144] on input "text" at bounding box center [433, 148] width 286 height 21
type input "Register"
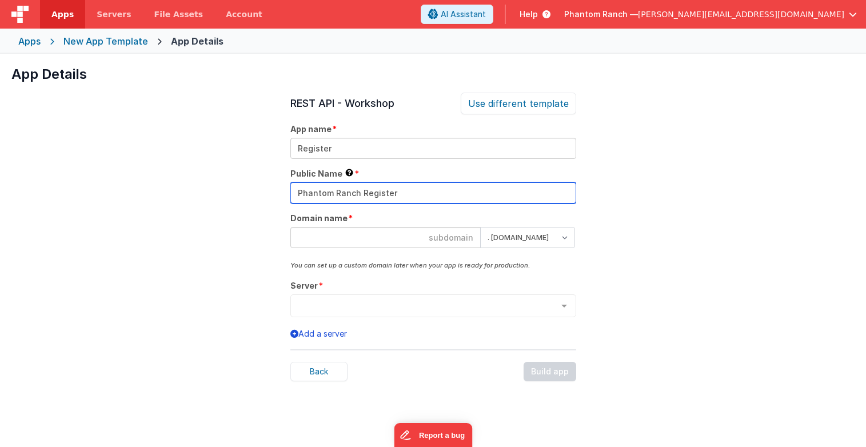
type input "Phantom Ranch Register"
type input "r"
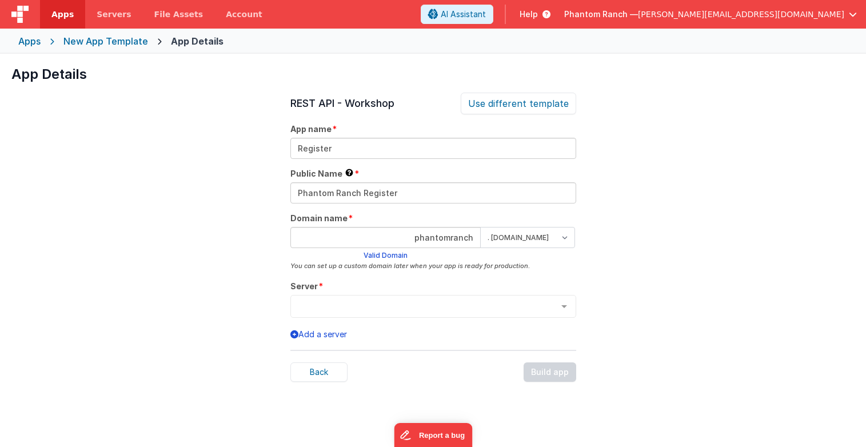
type input "phantomranch"
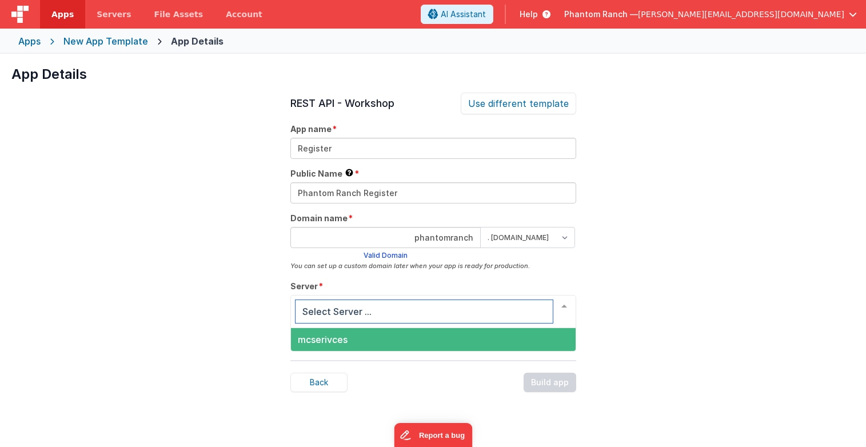
click at [347, 336] on span "mcserivces" at bounding box center [323, 339] width 50 height 11
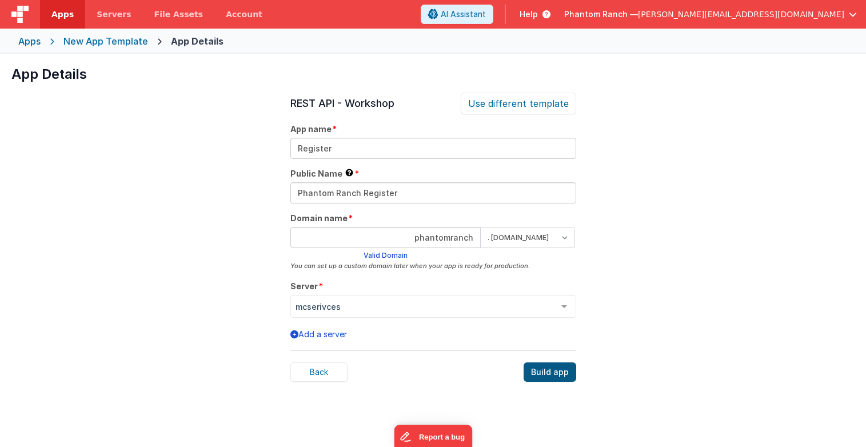
click at [562, 375] on div "Build app" at bounding box center [549, 371] width 53 height 19
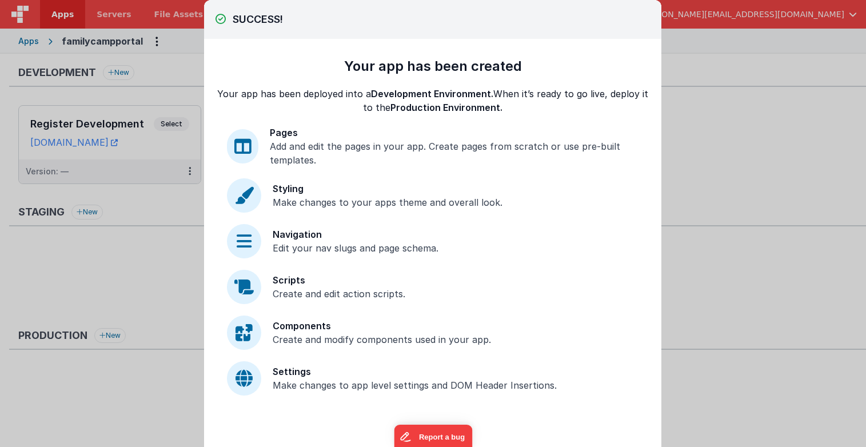
click at [278, 138] on div "Pages" at bounding box center [454, 133] width 369 height 14
click at [254, 144] on div at bounding box center [242, 146] width 31 height 34
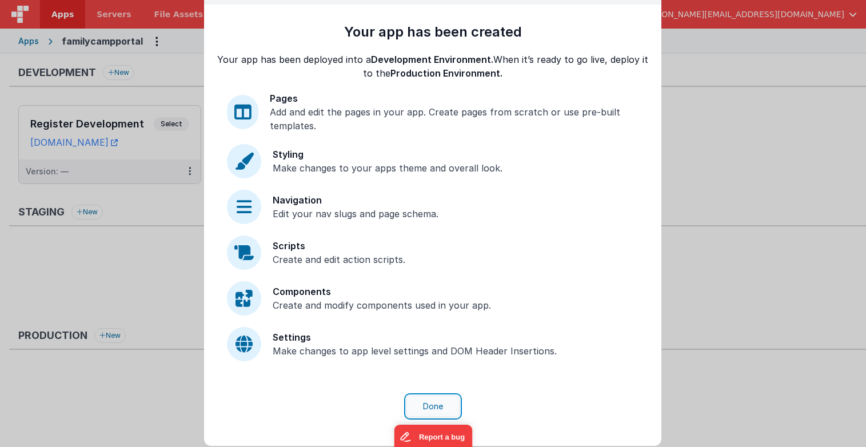
click at [441, 404] on button "Done" at bounding box center [432, 406] width 53 height 22
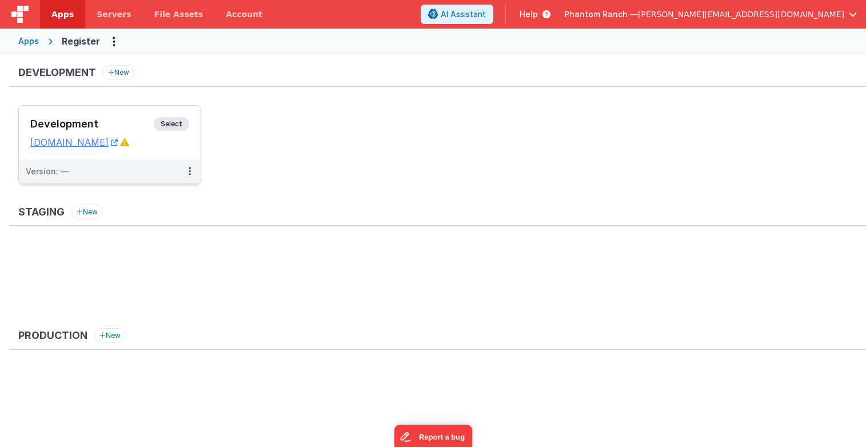
click at [170, 125] on span "Select" at bounding box center [171, 124] width 35 height 14
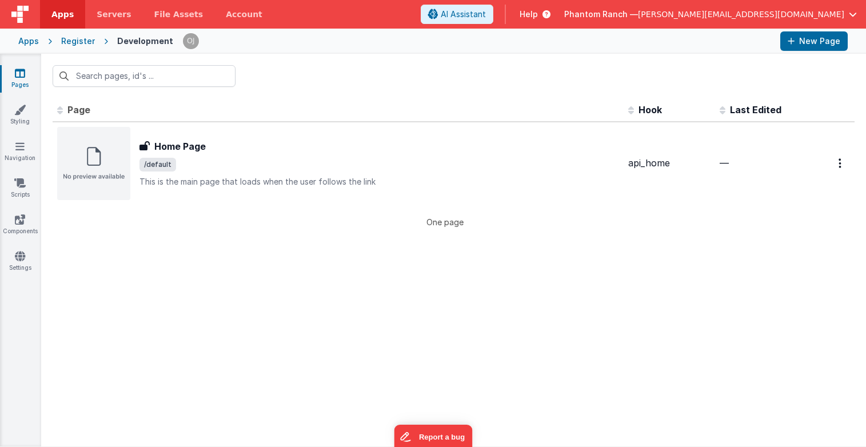
click at [77, 41] on div "Register" at bounding box center [78, 40] width 34 height 11
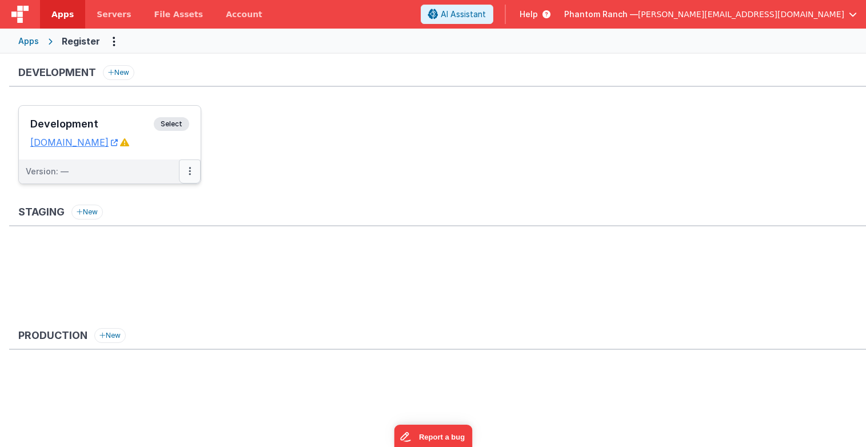
click at [190, 171] on icon at bounding box center [190, 171] width 2 height 1
click at [131, 193] on link "Edit" at bounding box center [150, 197] width 101 height 21
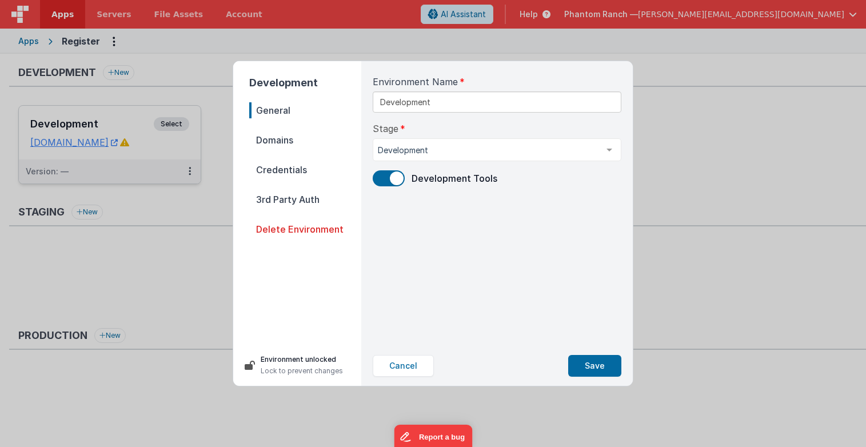
click at [293, 171] on span "Credentials" at bounding box center [305, 170] width 112 height 16
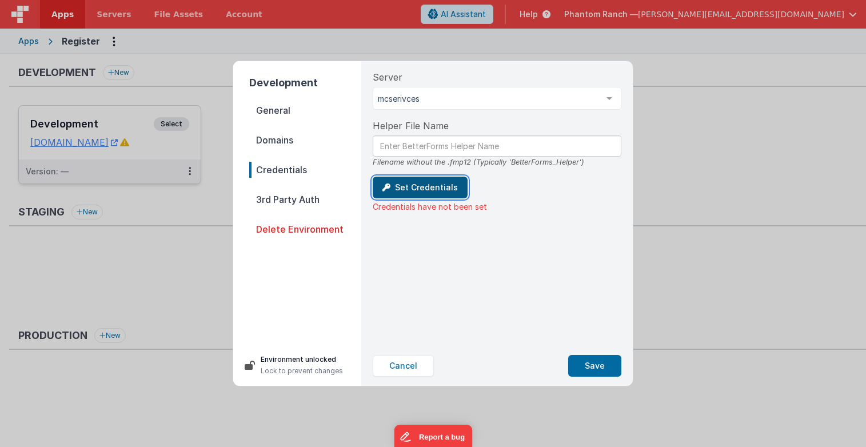
click at [421, 193] on button "Set Credentials" at bounding box center [420, 188] width 95 height 22
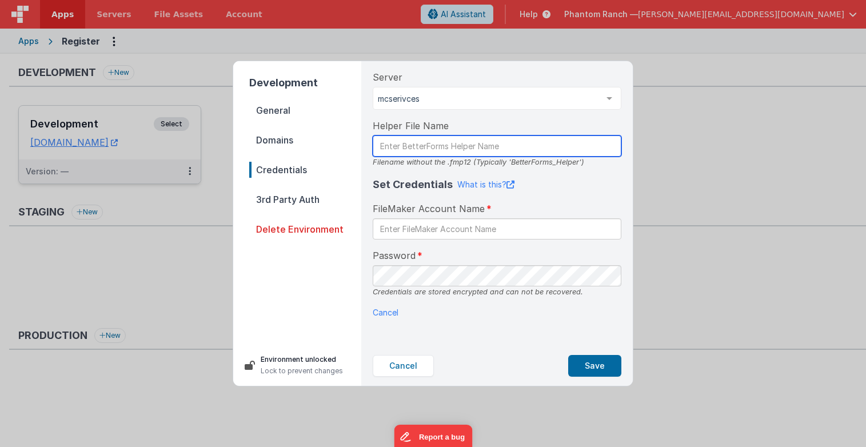
click at [410, 146] on input "text" at bounding box center [497, 145] width 249 height 21
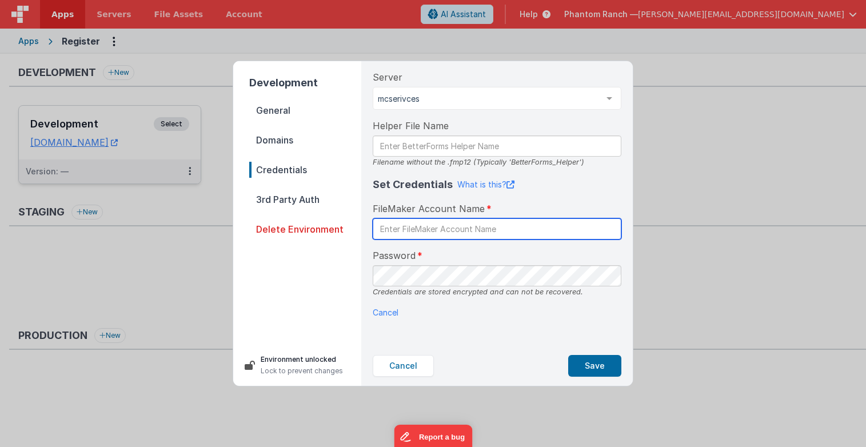
click at [495, 226] on input "text" at bounding box center [497, 228] width 249 height 21
click at [490, 311] on p "Cancel" at bounding box center [497, 312] width 249 height 12
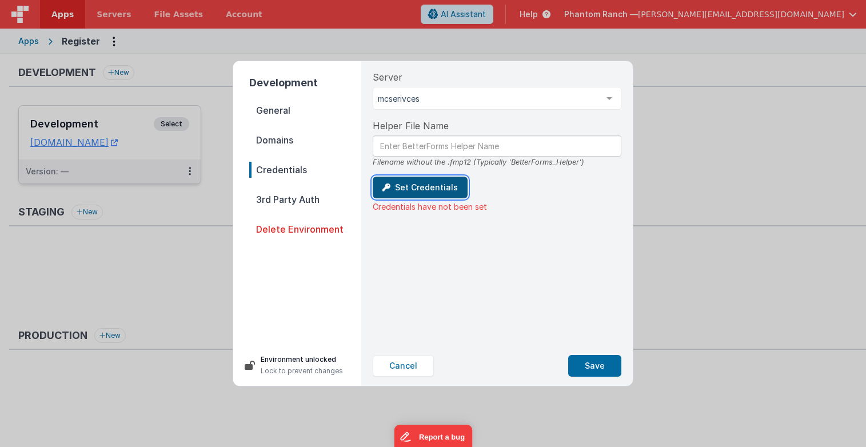
click at [427, 183] on button "Set Credentials" at bounding box center [420, 188] width 95 height 22
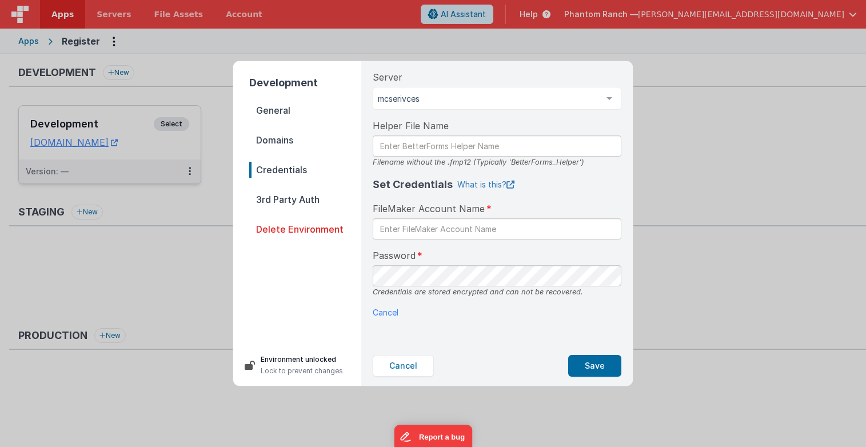
click at [493, 186] on link "What is this?" at bounding box center [485, 184] width 57 height 11
click at [658, 115] on div "Development General Domains Credentials 3rd Party Auth Delete Environment Envir…" at bounding box center [433, 223] width 866 height 447
click at [419, 362] on button "Cancel" at bounding box center [403, 366] width 61 height 22
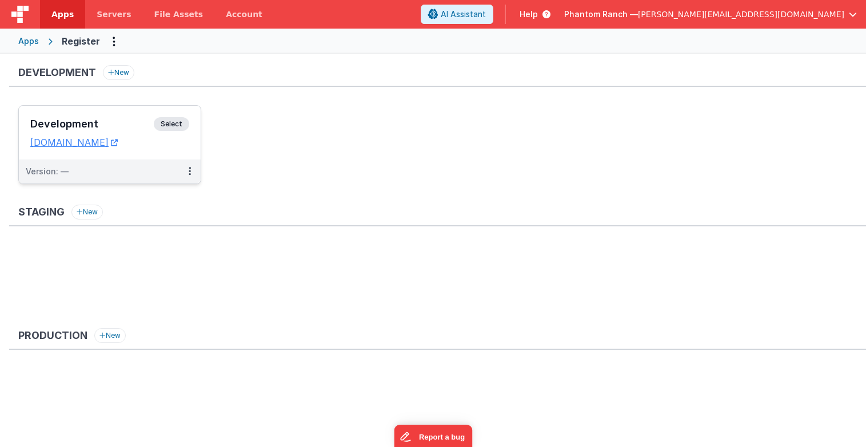
click at [362, 175] on ul "Development Select URLs [DOMAIN_NAME] Version: —" at bounding box center [441, 150] width 847 height 90
click at [215, 15] on link "Account" at bounding box center [243, 14] width 59 height 29
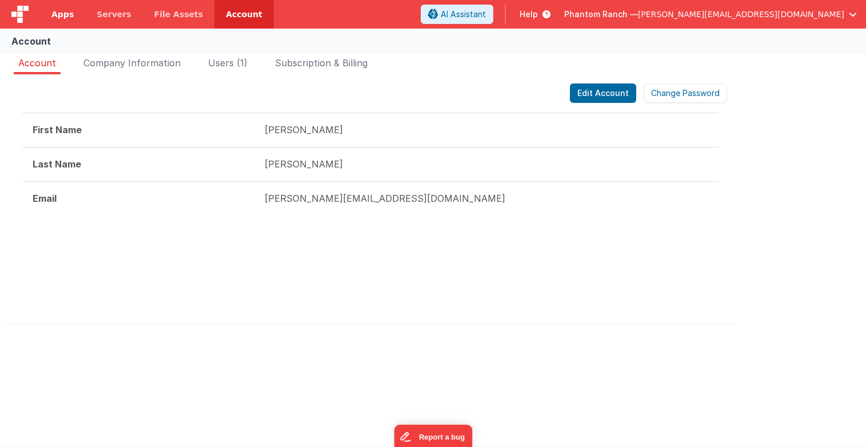
click at [61, 11] on span "Apps" at bounding box center [62, 14] width 22 height 11
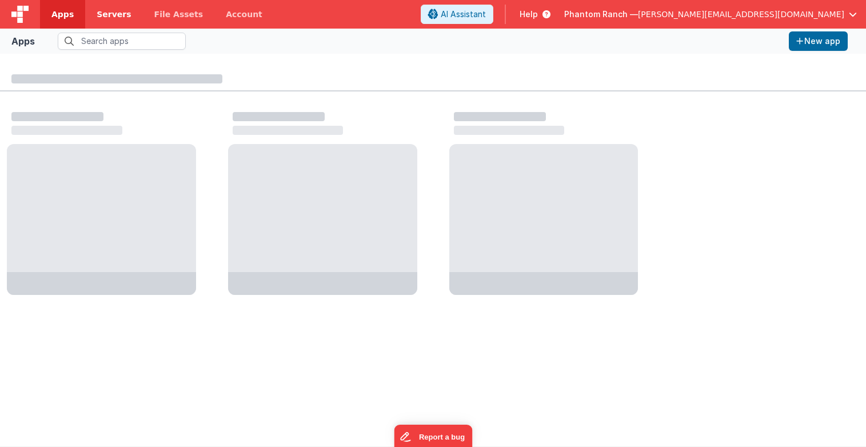
click at [102, 11] on span "Servers" at bounding box center [114, 14] width 34 height 11
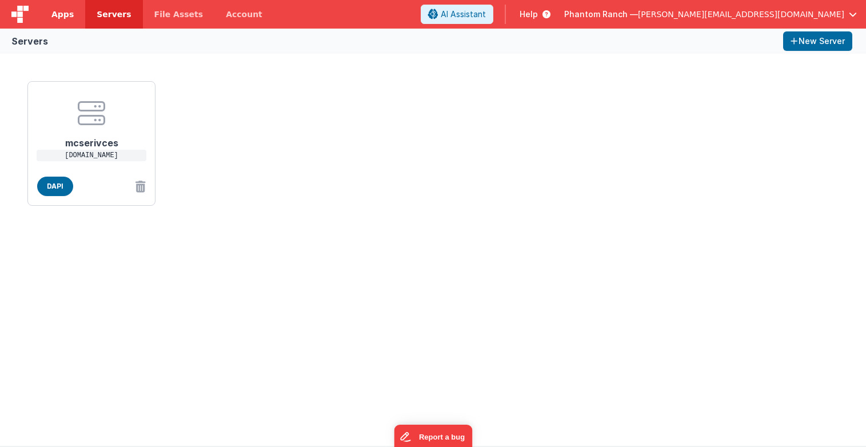
click at [62, 11] on span "Apps" at bounding box center [62, 14] width 22 height 11
